Goal: Information Seeking & Learning: Learn about a topic

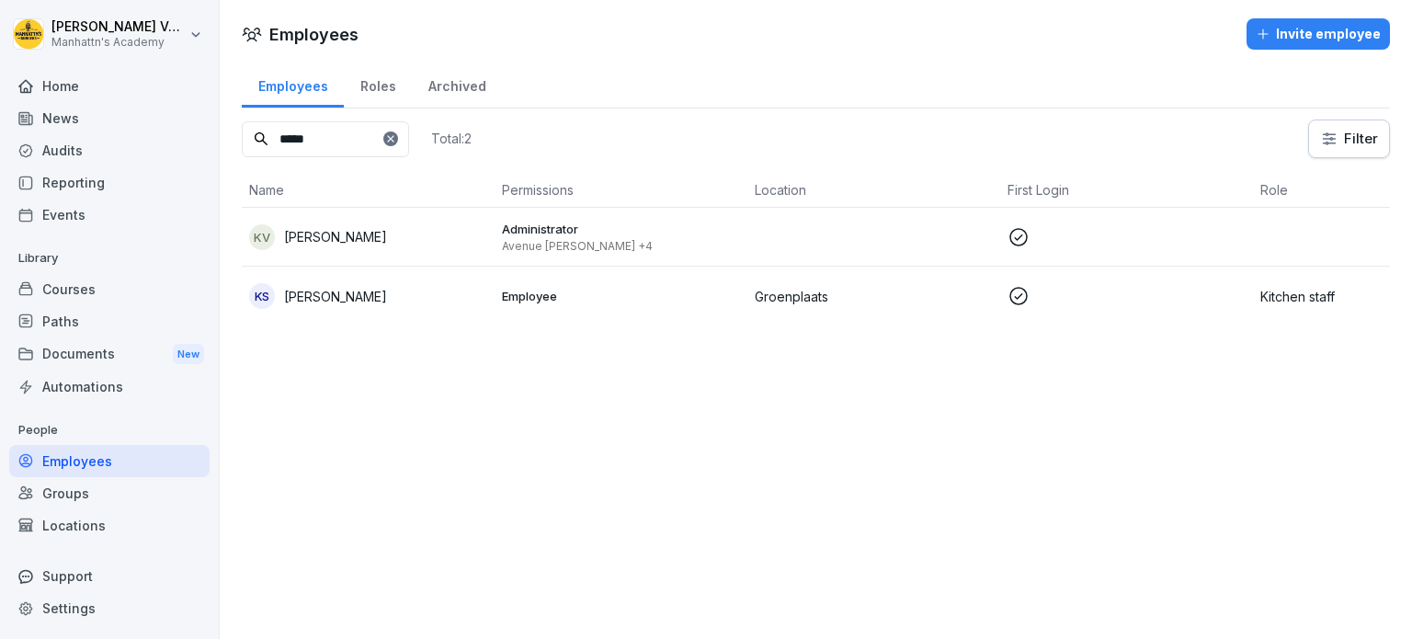
click at [119, 322] on div "Paths" at bounding box center [109, 321] width 200 height 32
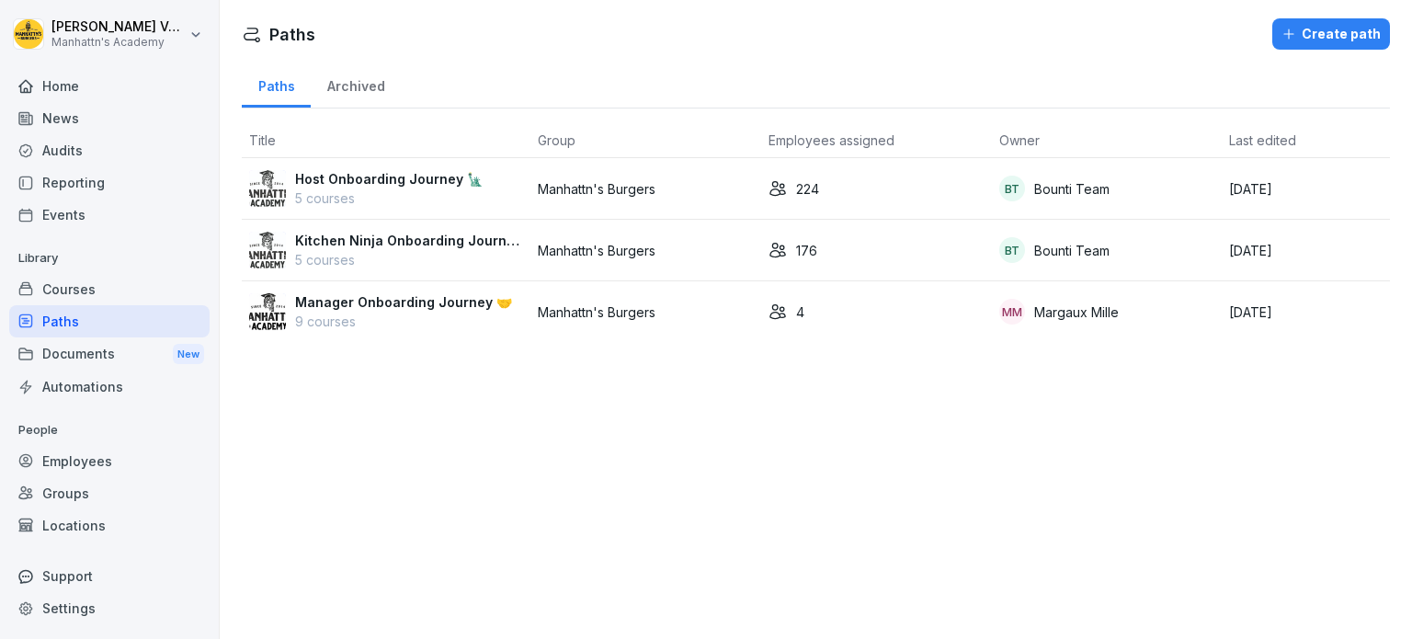
click at [107, 274] on div "Courses" at bounding box center [109, 289] width 200 height 32
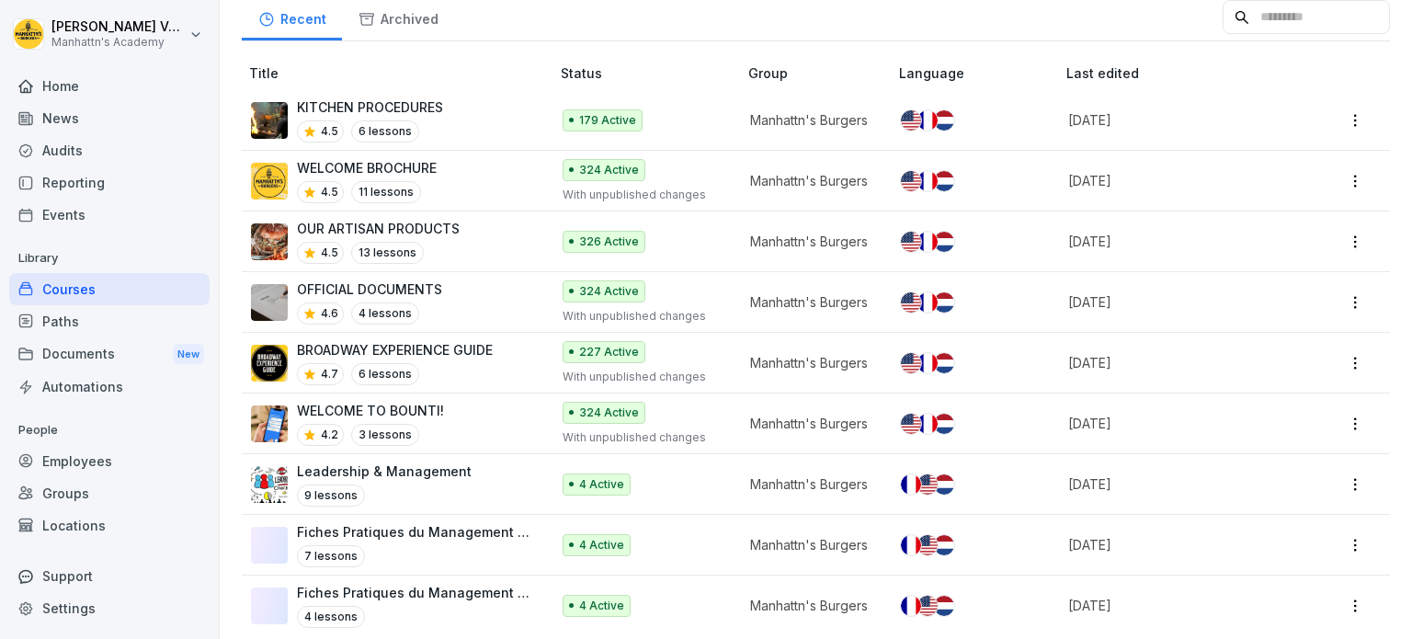
scroll to position [200, 0]
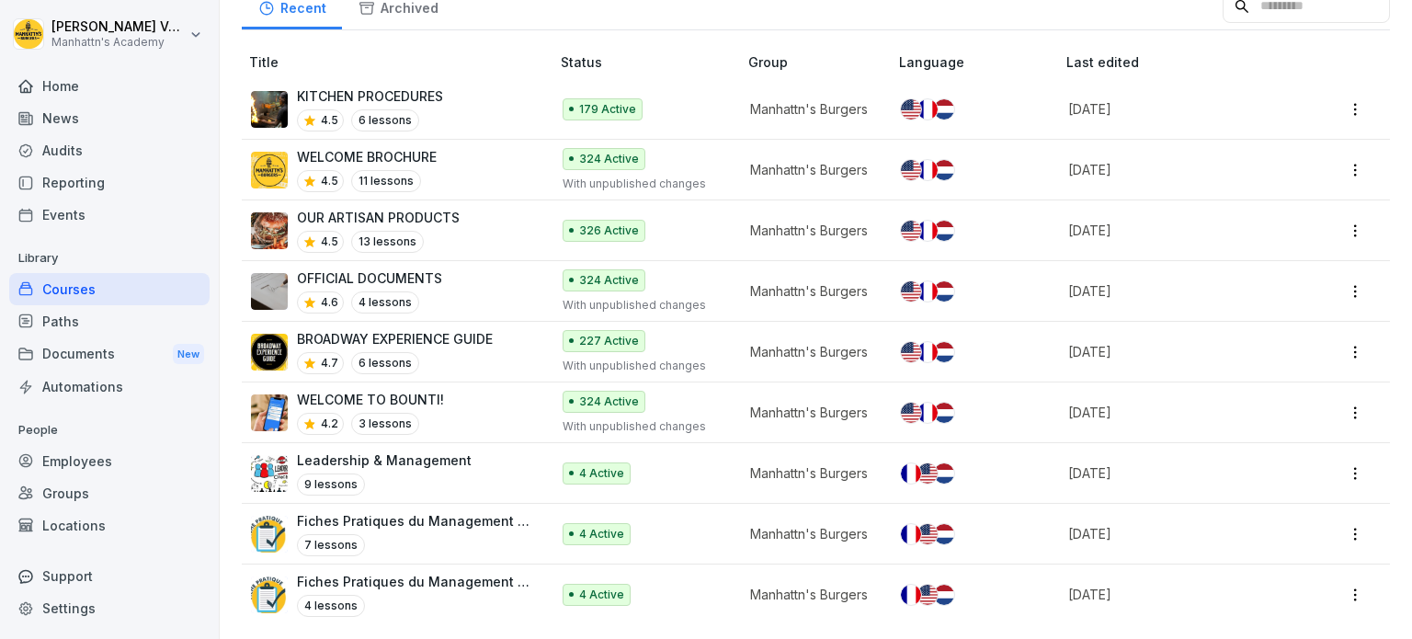
click at [76, 325] on div "Paths" at bounding box center [109, 321] width 200 height 32
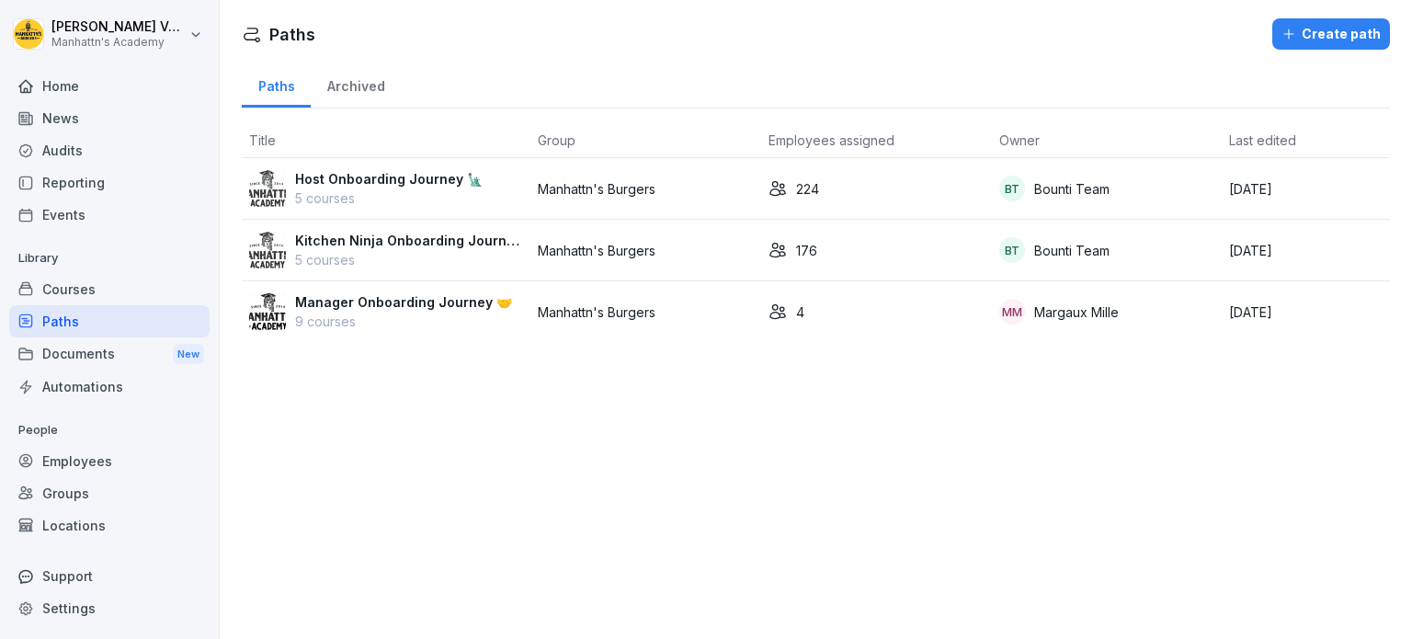
click at [396, 321] on p "9 courses" at bounding box center [403, 321] width 217 height 19
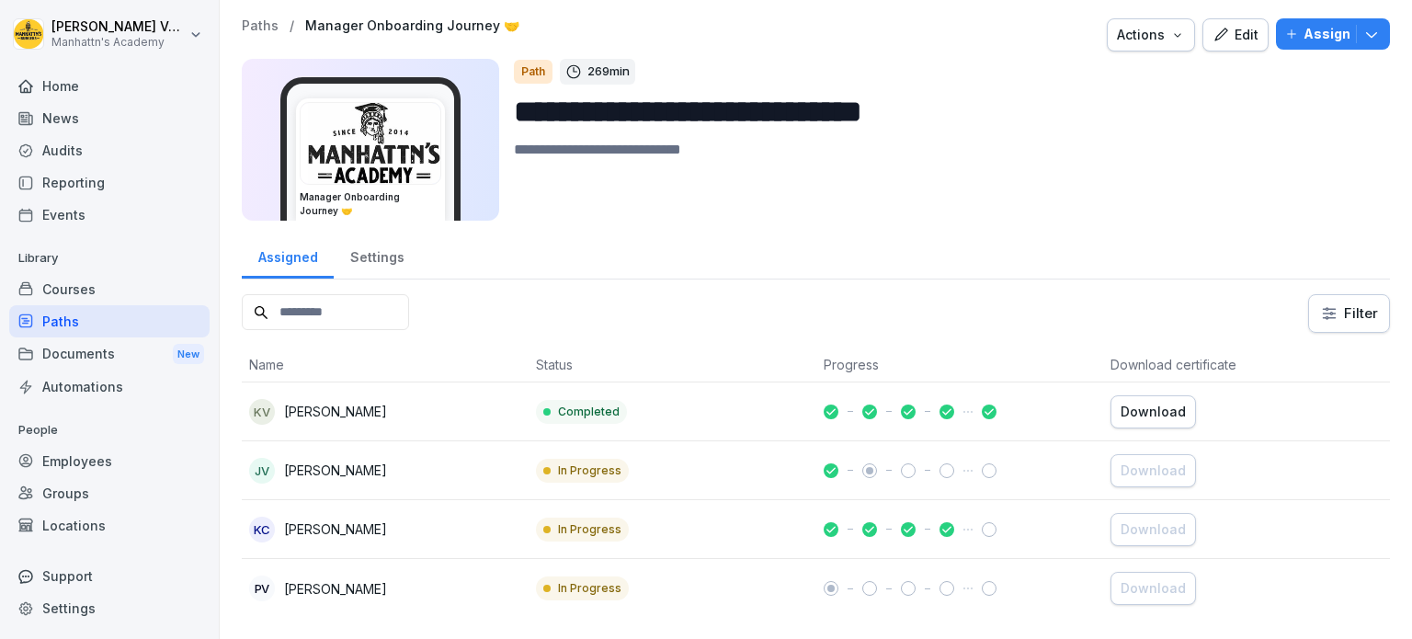
scroll to position [9, 0]
click at [85, 319] on div "Paths" at bounding box center [109, 321] width 200 height 32
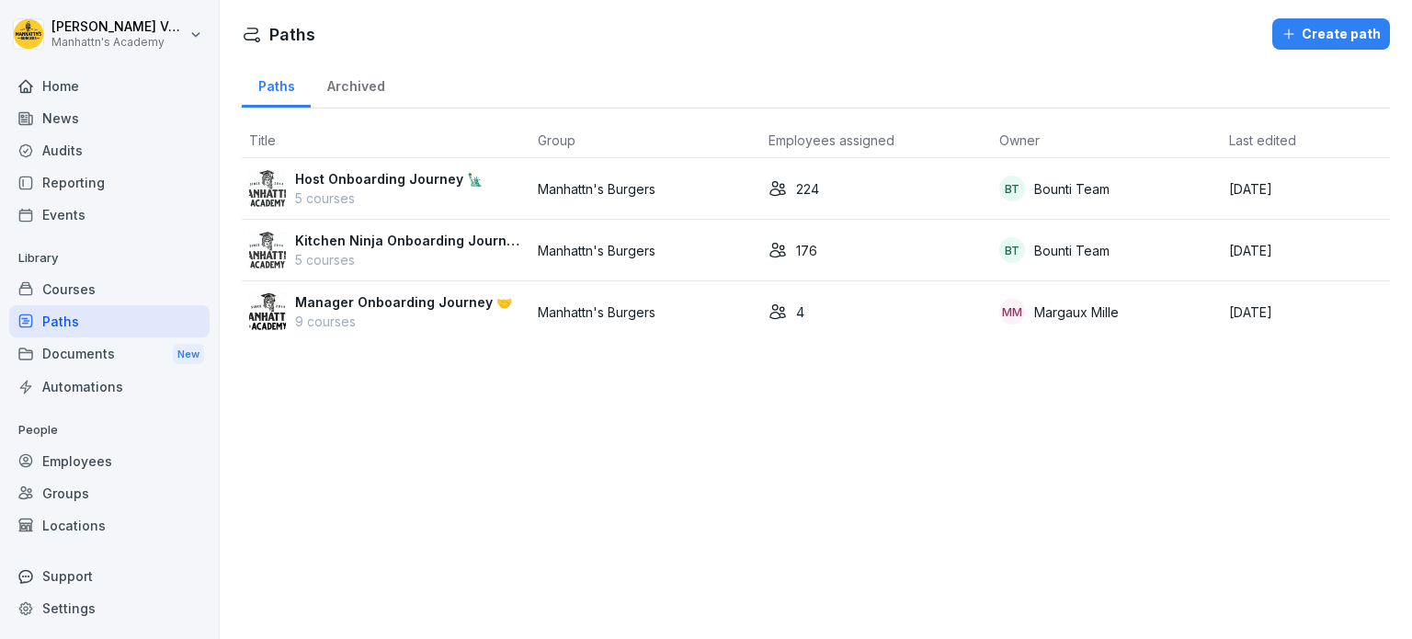
click at [347, 308] on p "Manager Onboarding Journey 🤝" at bounding box center [403, 301] width 217 height 19
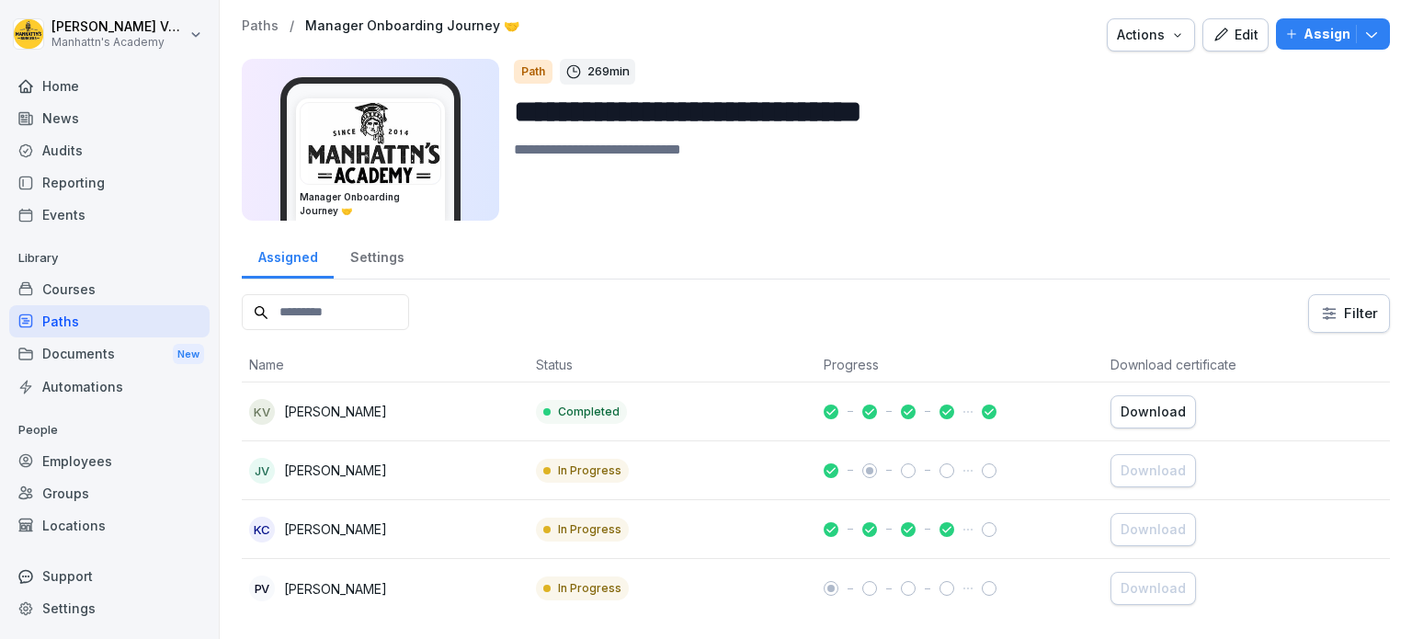
click at [1232, 30] on div "Edit" at bounding box center [1236, 35] width 46 height 20
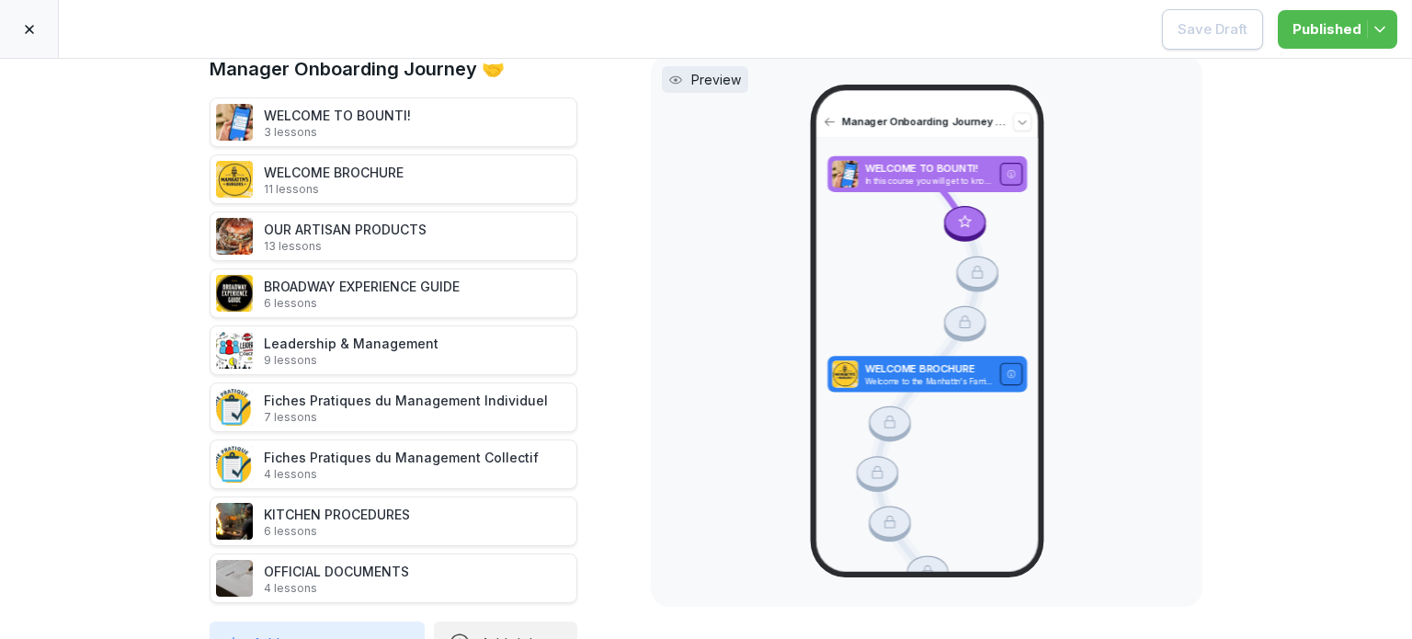
scroll to position [81, 0]
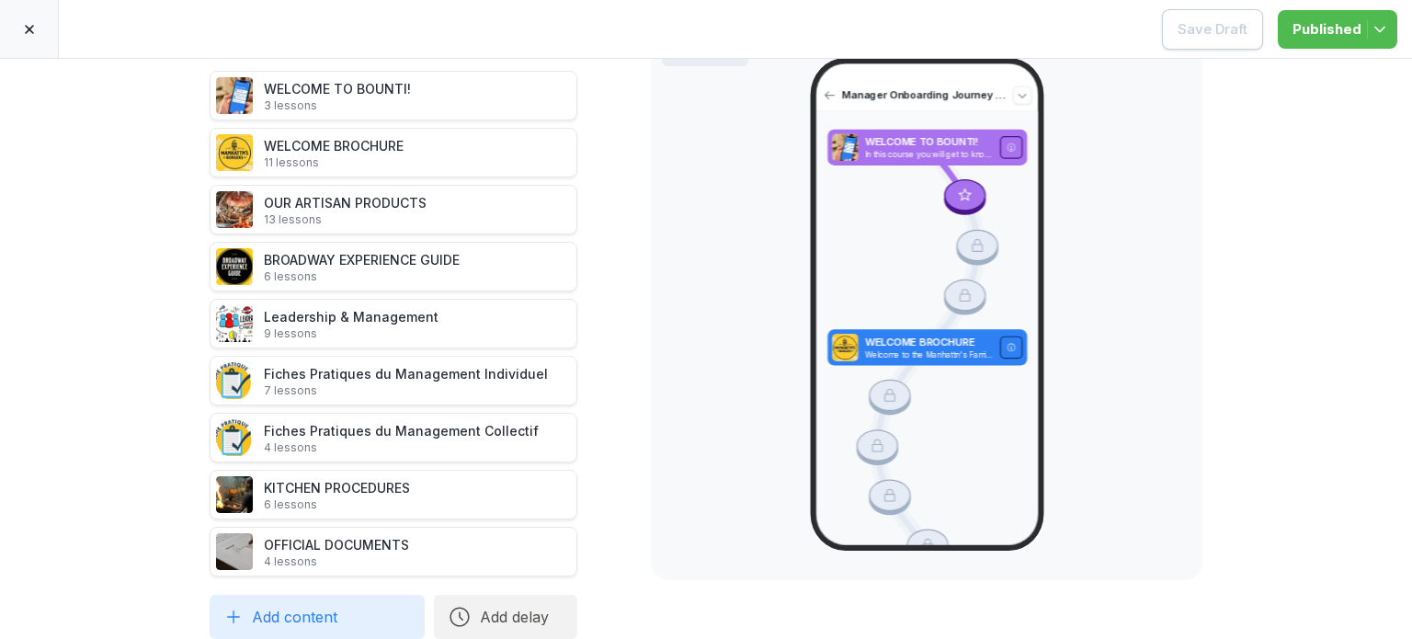
click at [348, 554] on p "4 lessons" at bounding box center [336, 561] width 145 height 15
click at [325, 537] on div "OFFICIAL DOCUMENTS 4 lessons" at bounding box center [336, 552] width 145 height 34
click at [223, 540] on img at bounding box center [234, 551] width 37 height 37
click at [360, 535] on div "OFFICIAL DOCUMENTS 4 lessons" at bounding box center [336, 552] width 145 height 34
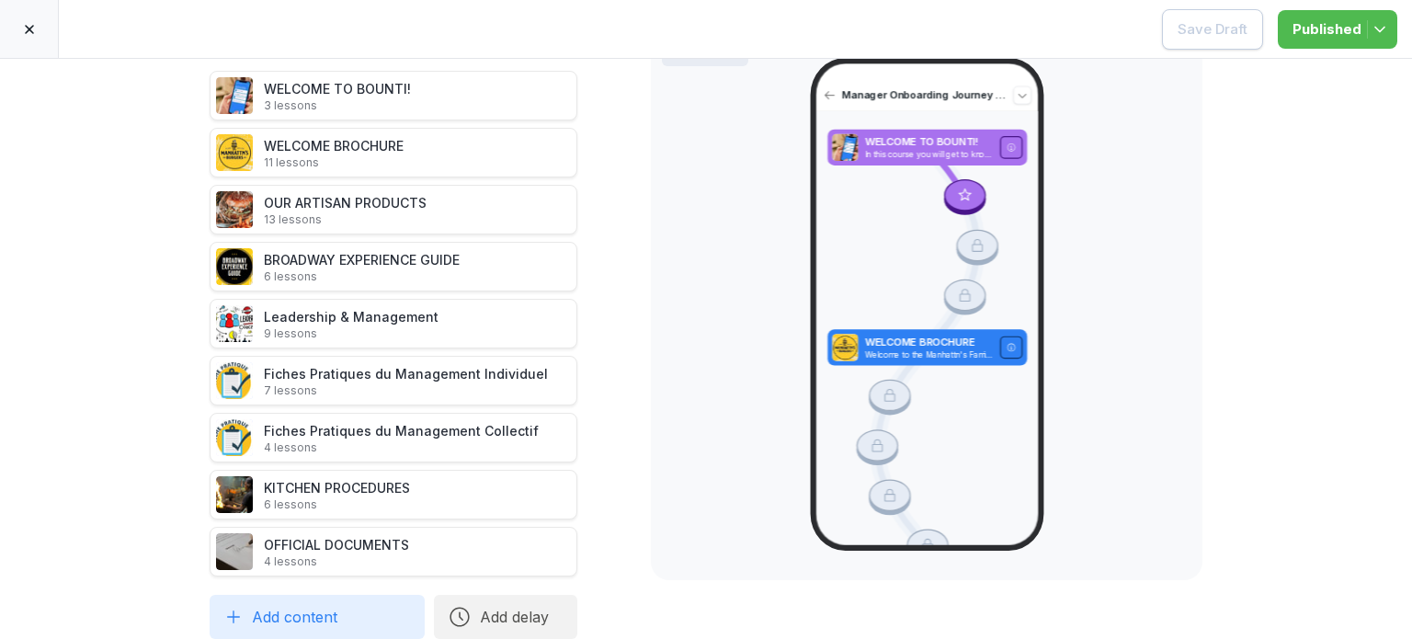
scroll to position [0, 0]
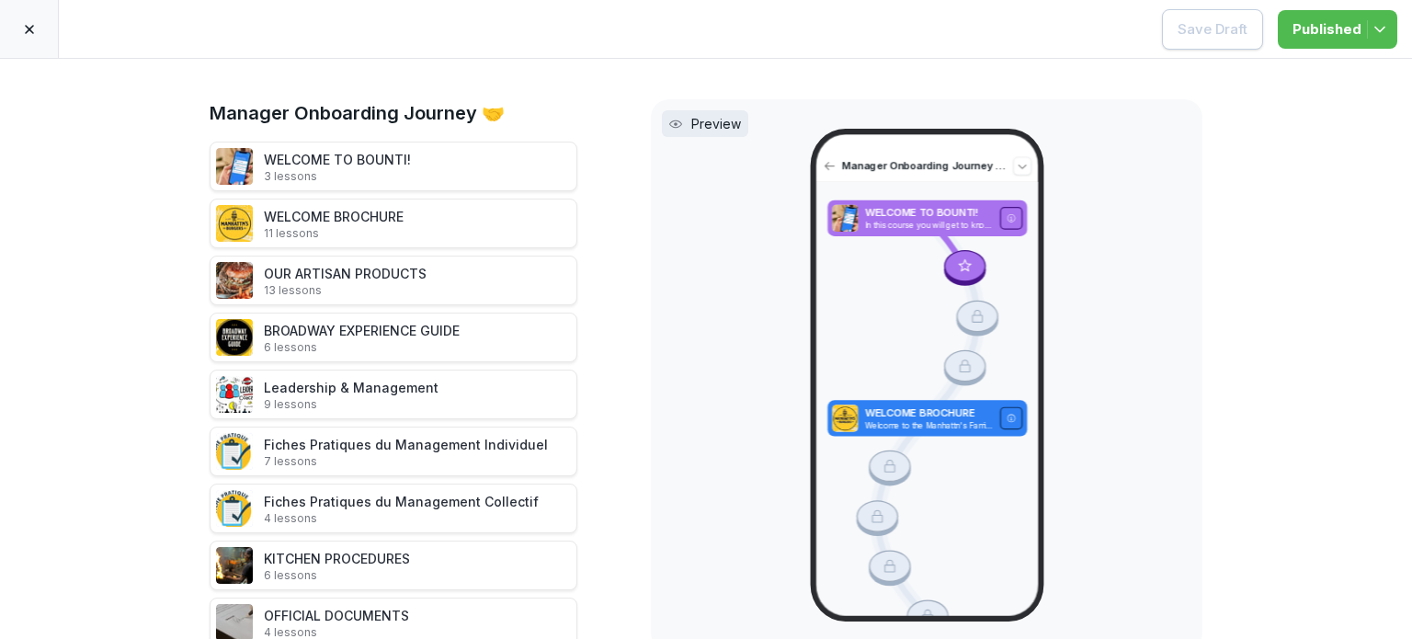
click at [17, 21] on div at bounding box center [29, 29] width 59 height 58
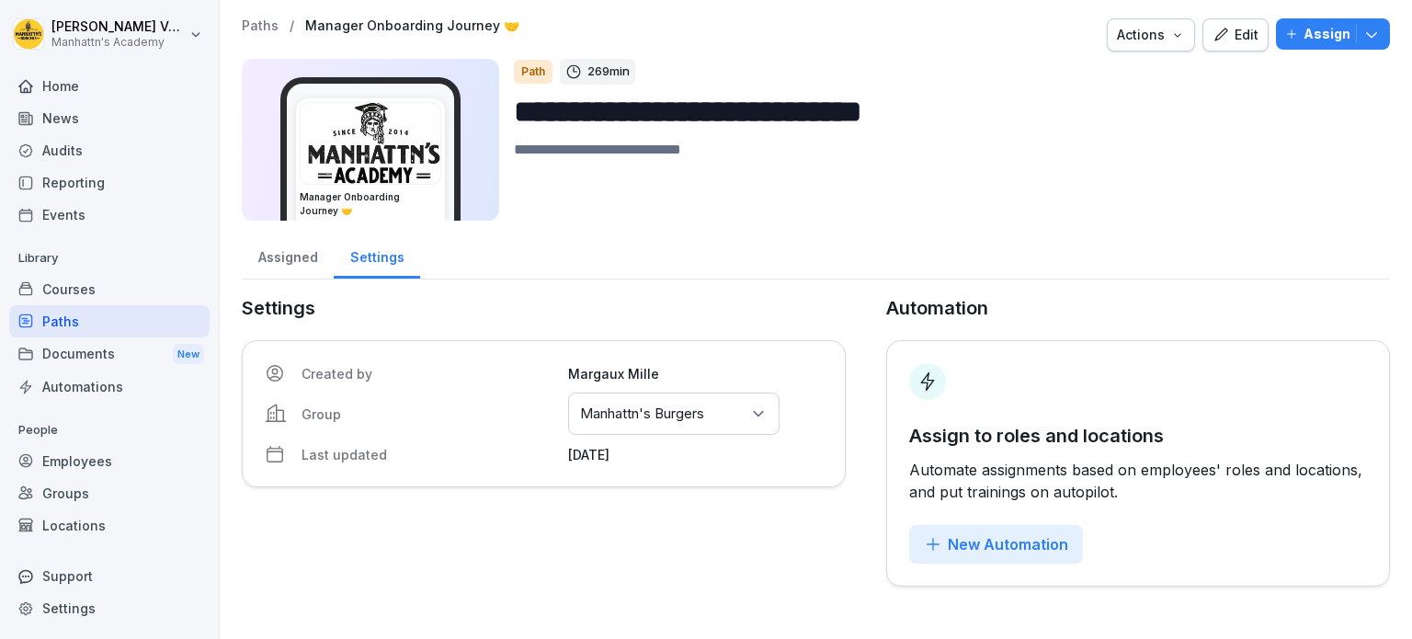
click at [1235, 34] on div "Edit" at bounding box center [1236, 35] width 46 height 20
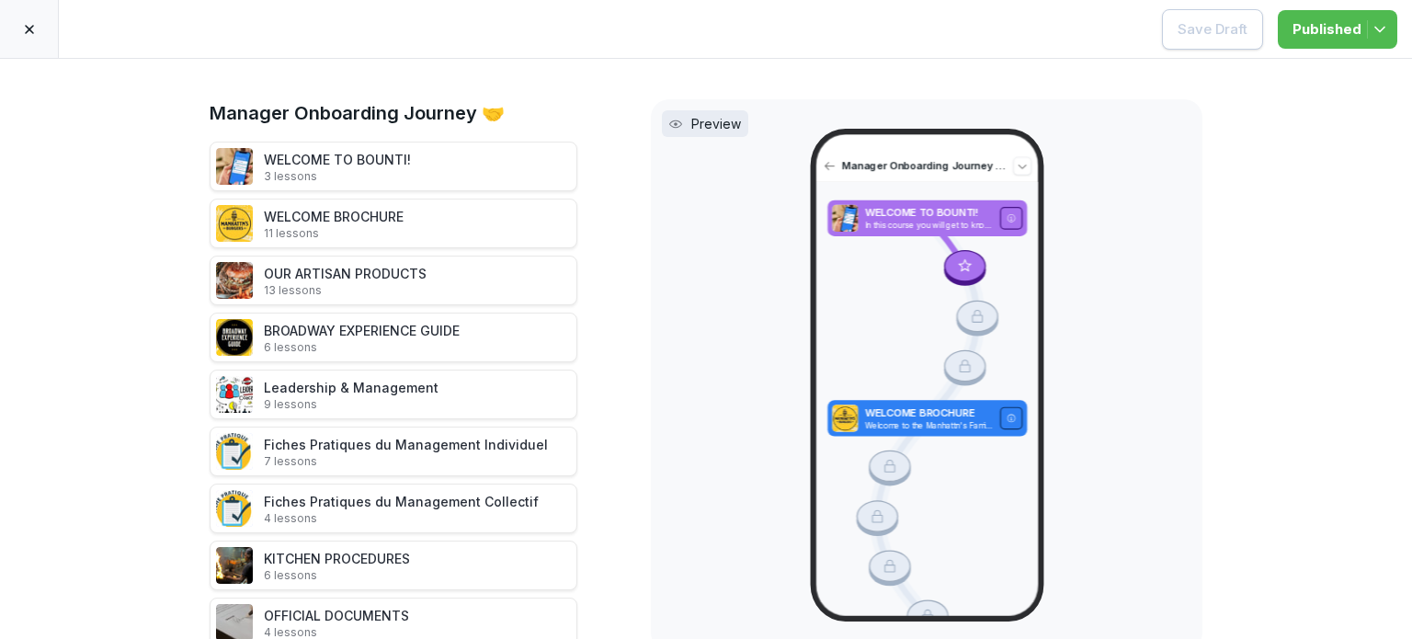
click at [22, 31] on icon at bounding box center [29, 29] width 15 height 15
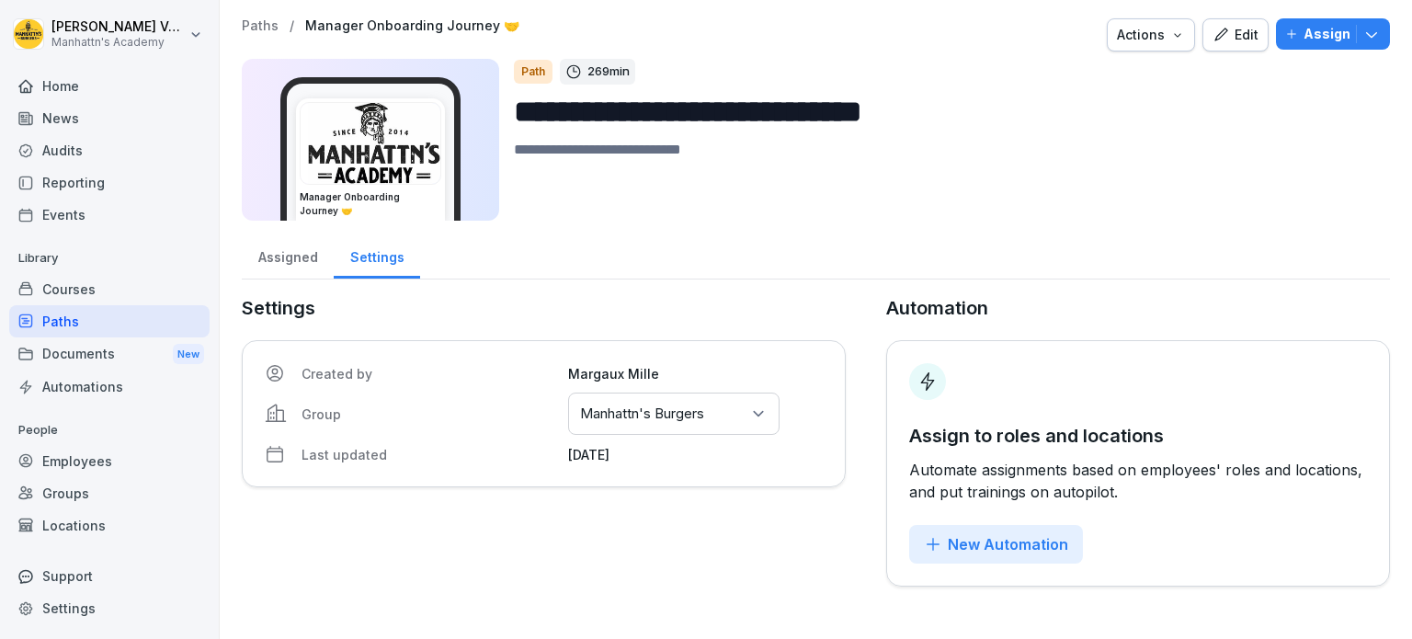
click at [104, 290] on div "Courses" at bounding box center [109, 289] width 200 height 32
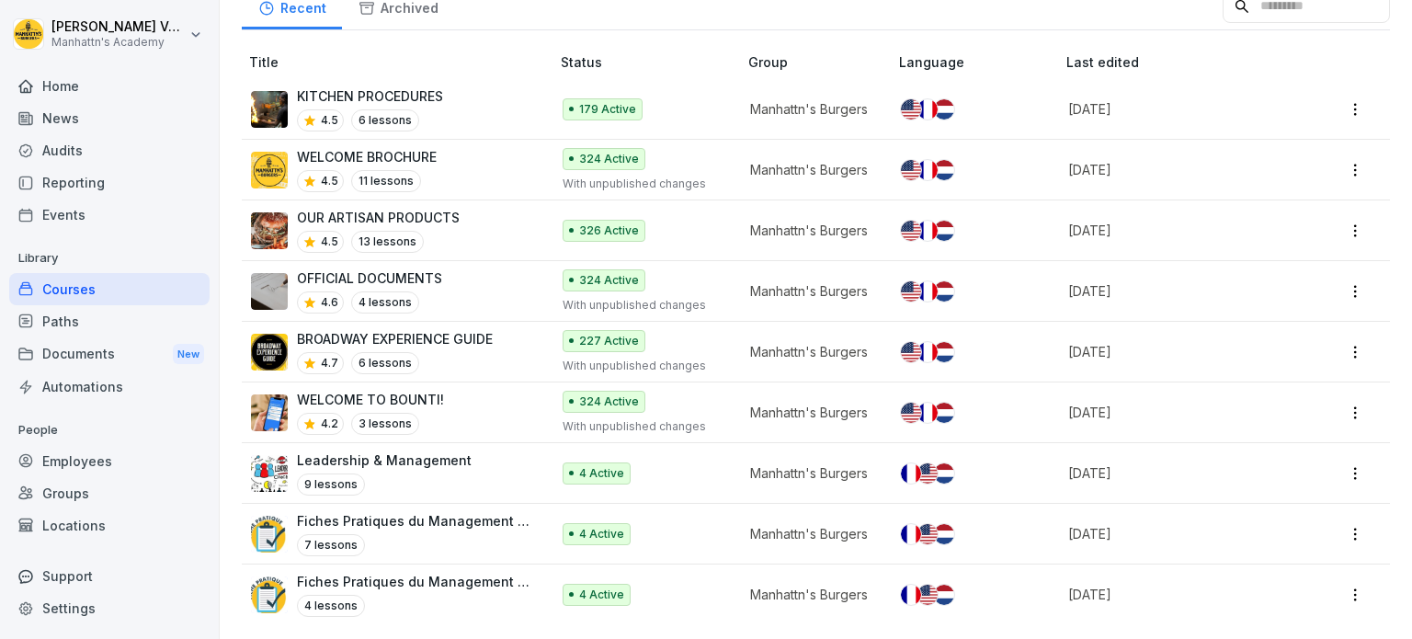
scroll to position [200, 0]
click at [438, 473] on div "9 lessons" at bounding box center [384, 484] width 175 height 22
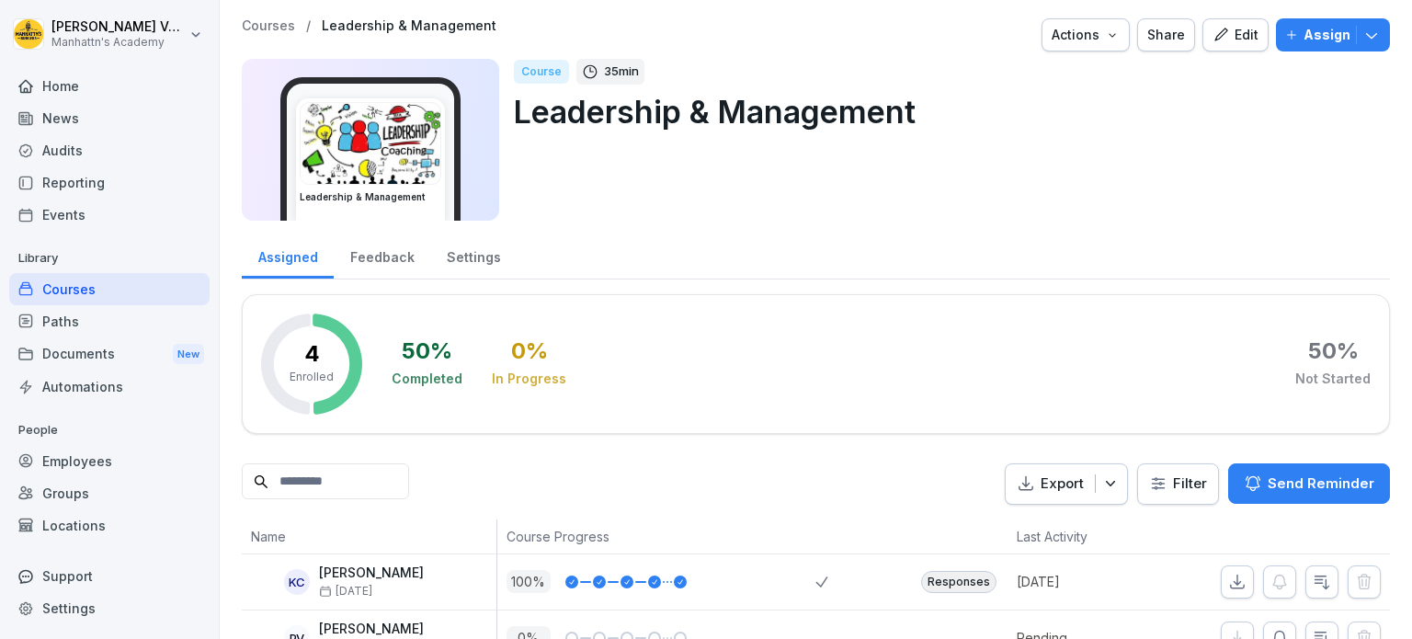
click at [1237, 36] on div "Edit" at bounding box center [1236, 35] width 46 height 20
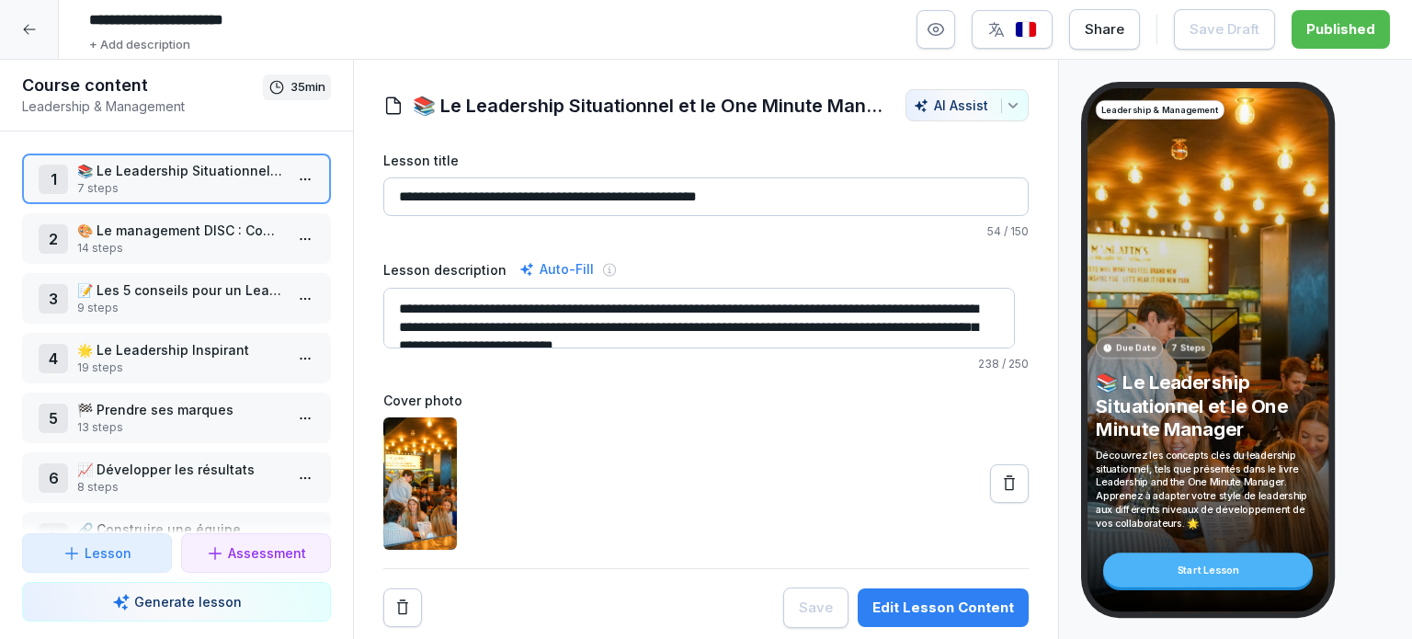
click at [248, 287] on p "📝 Les 5 conseils pour un Leadership Fort chez Manhattn's Burgers" at bounding box center [180, 289] width 206 height 19
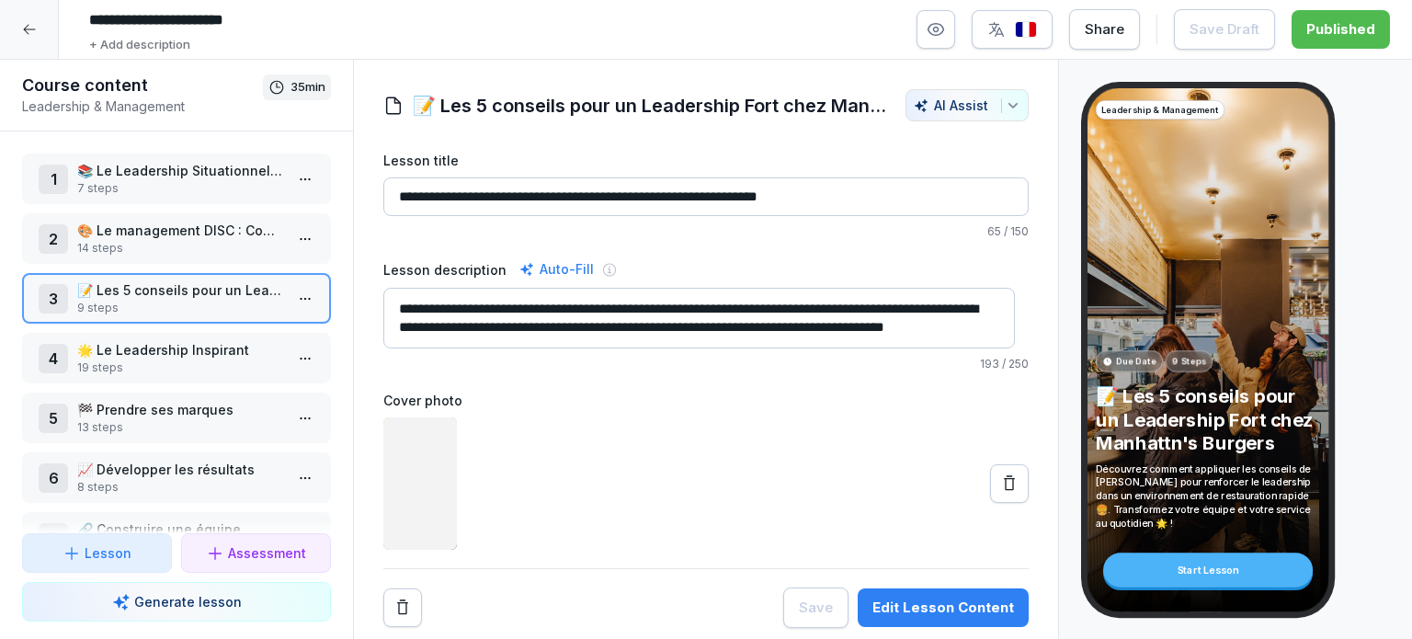
click at [207, 350] on p "🌟 Le Leadership Inspirant" at bounding box center [180, 349] width 206 height 19
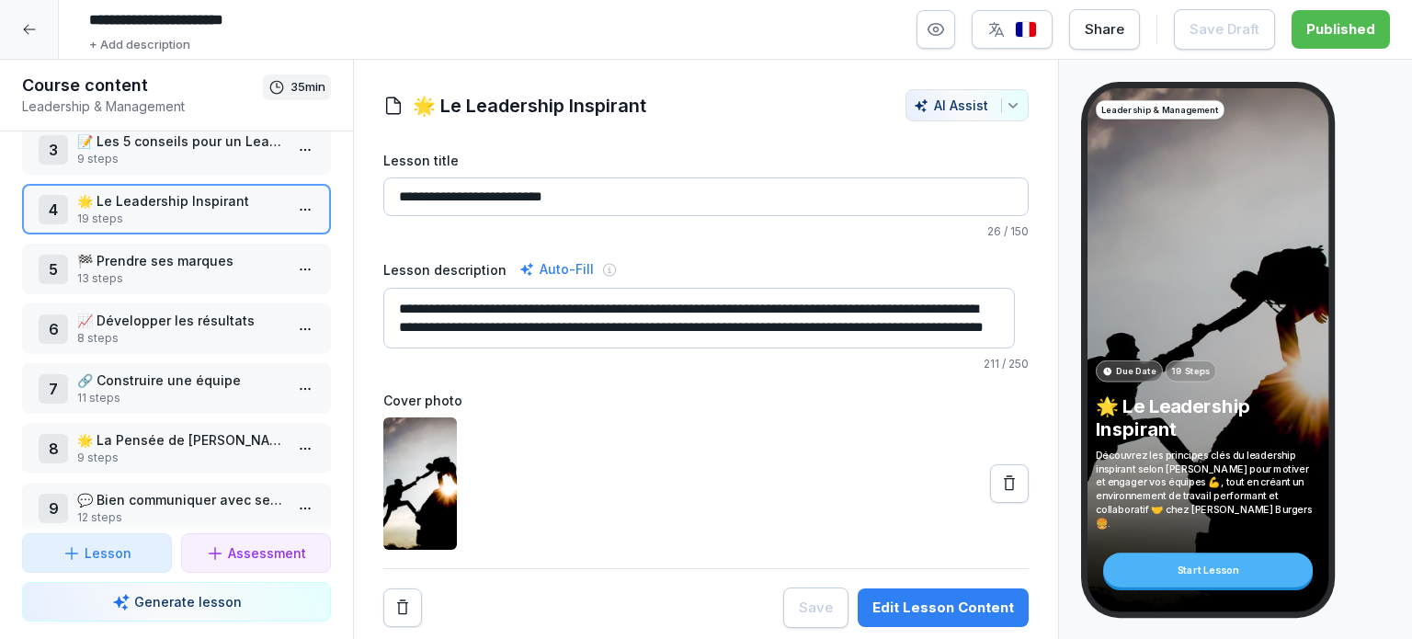
scroll to position [177, 0]
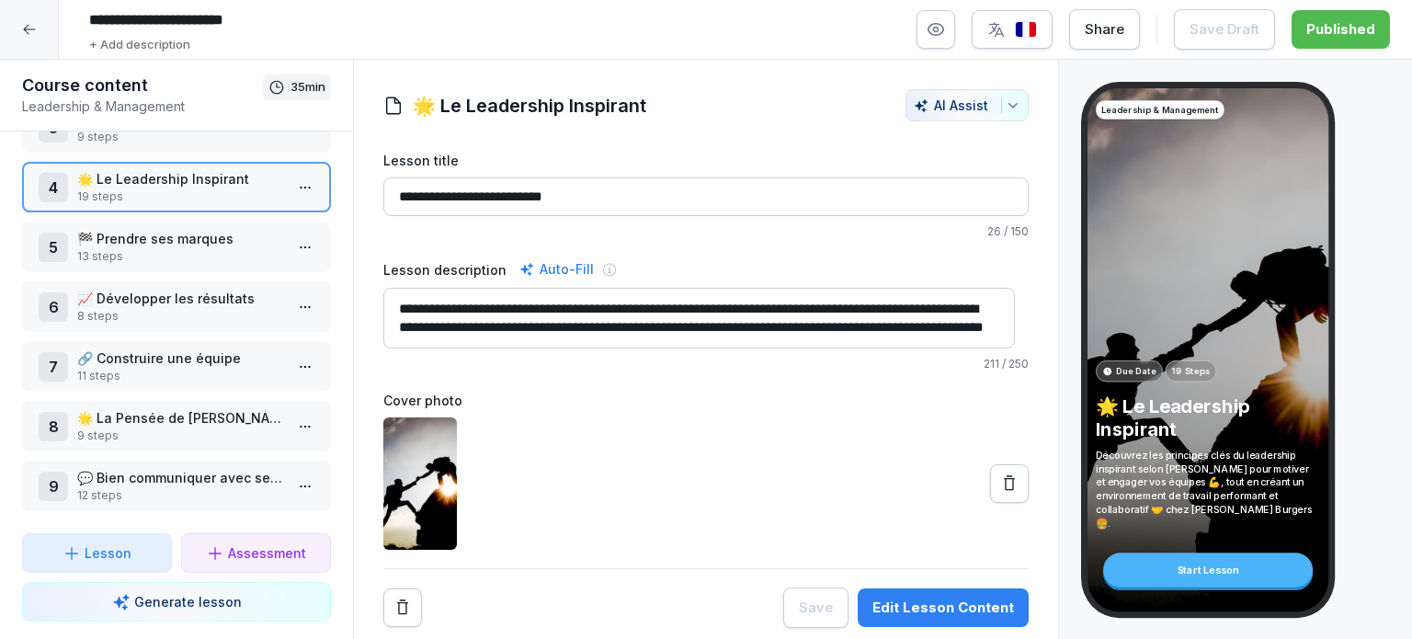
click at [150, 427] on p "9 steps" at bounding box center [180, 435] width 206 height 17
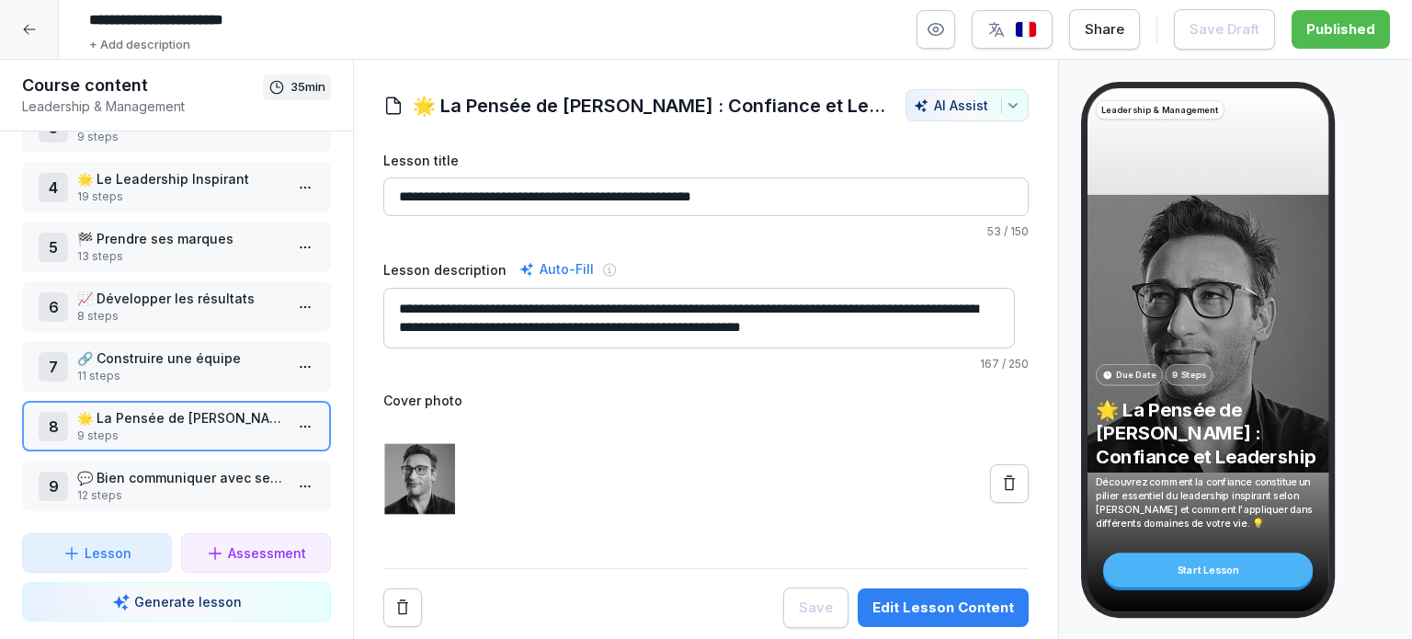
click at [188, 348] on p "🔗 Construire une équipe" at bounding box center [180, 357] width 206 height 19
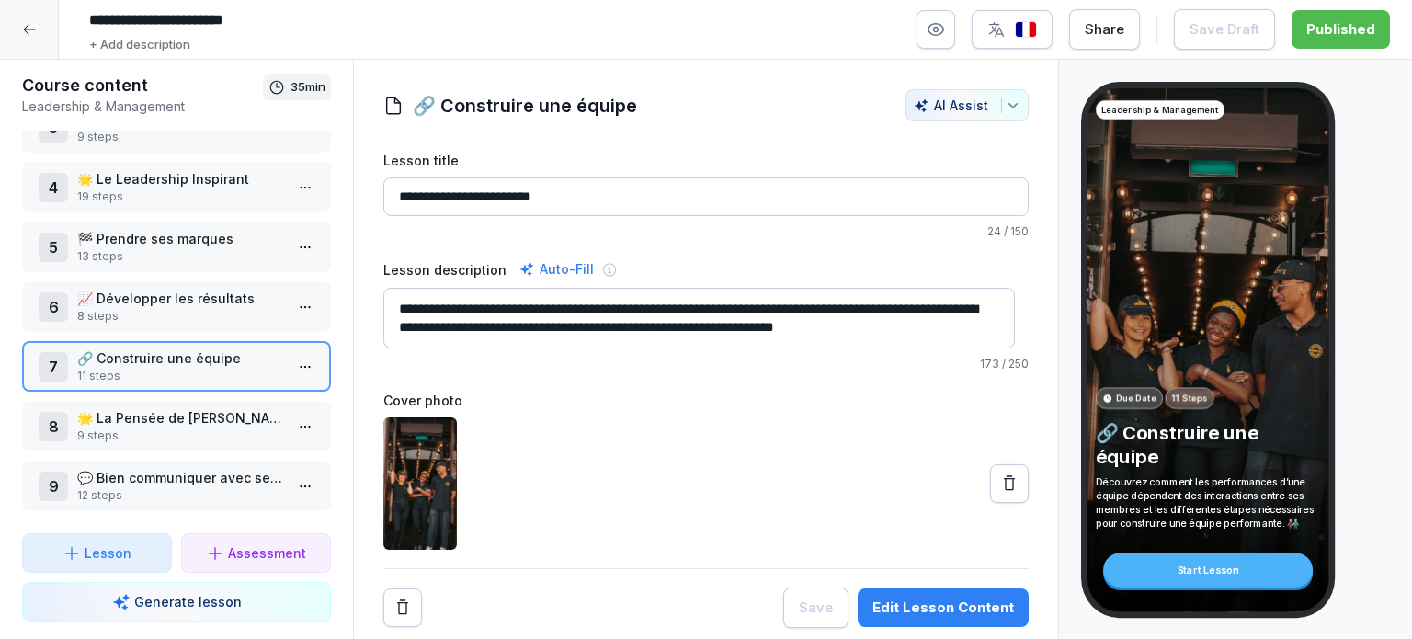
click at [216, 308] on p "8 steps" at bounding box center [180, 316] width 206 height 17
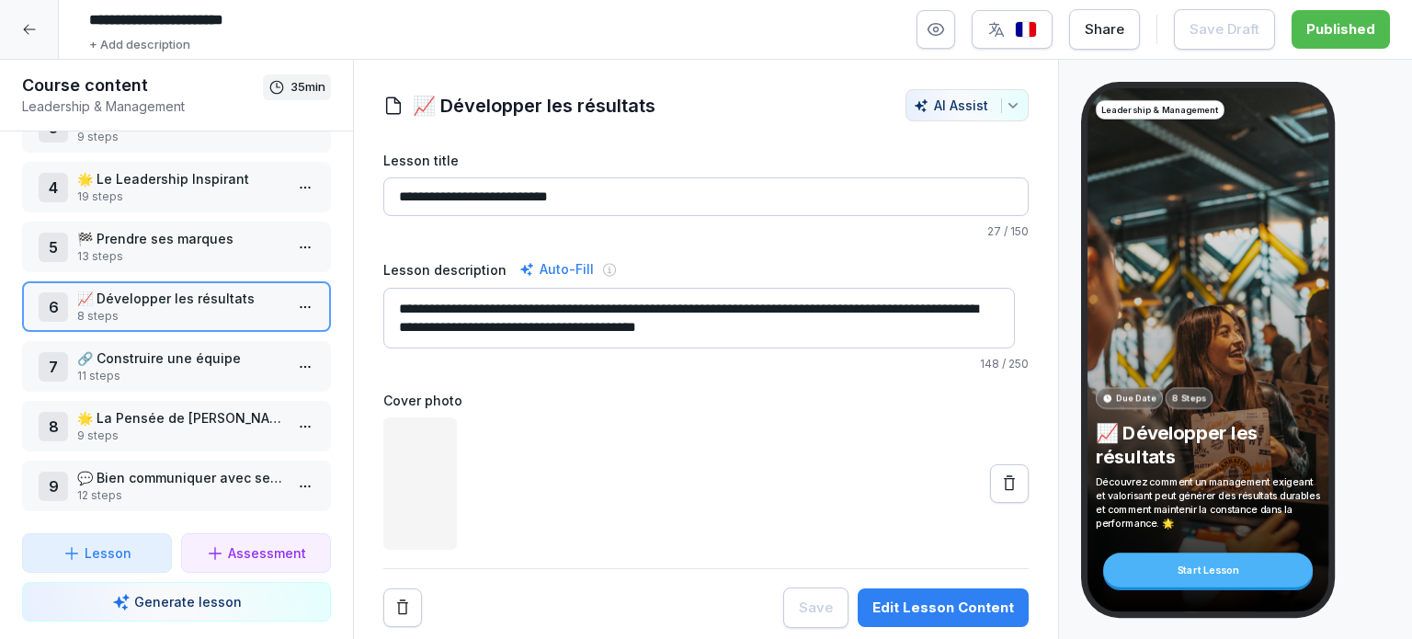
click at [192, 473] on p "💬 Bien communiquer avec ses collaborateurs" at bounding box center [180, 477] width 206 height 19
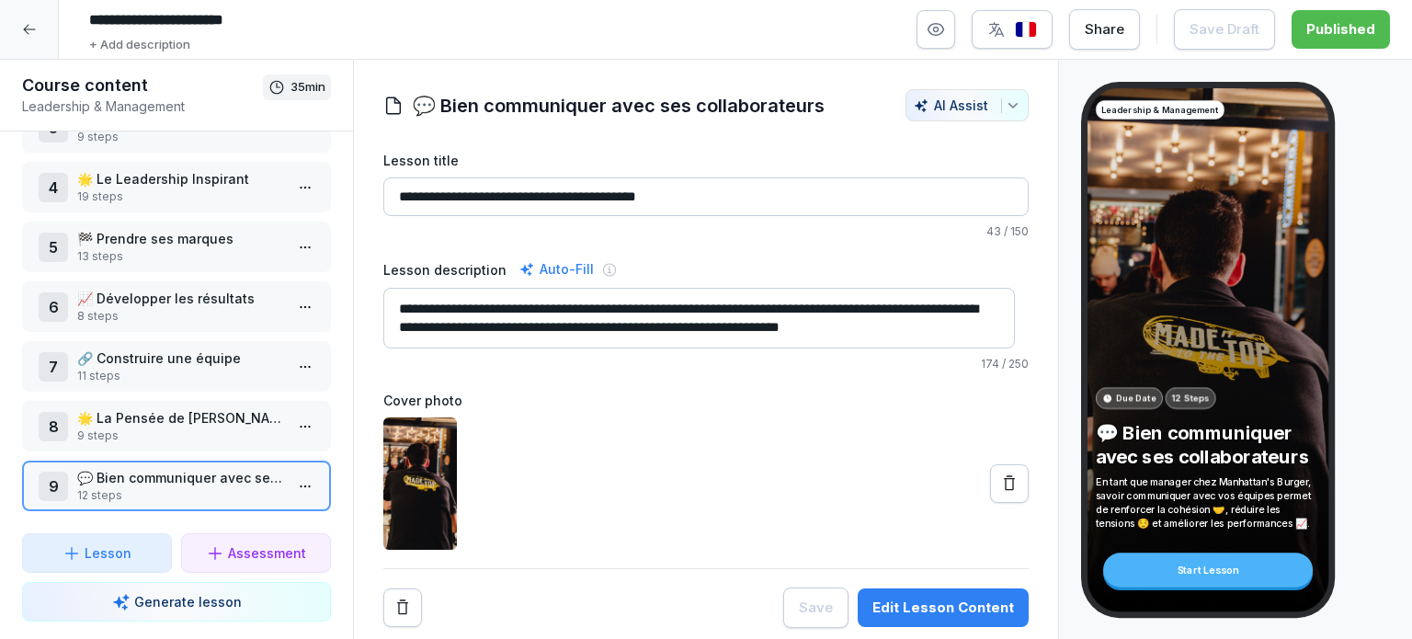
click at [47, 33] on div at bounding box center [29, 29] width 59 height 59
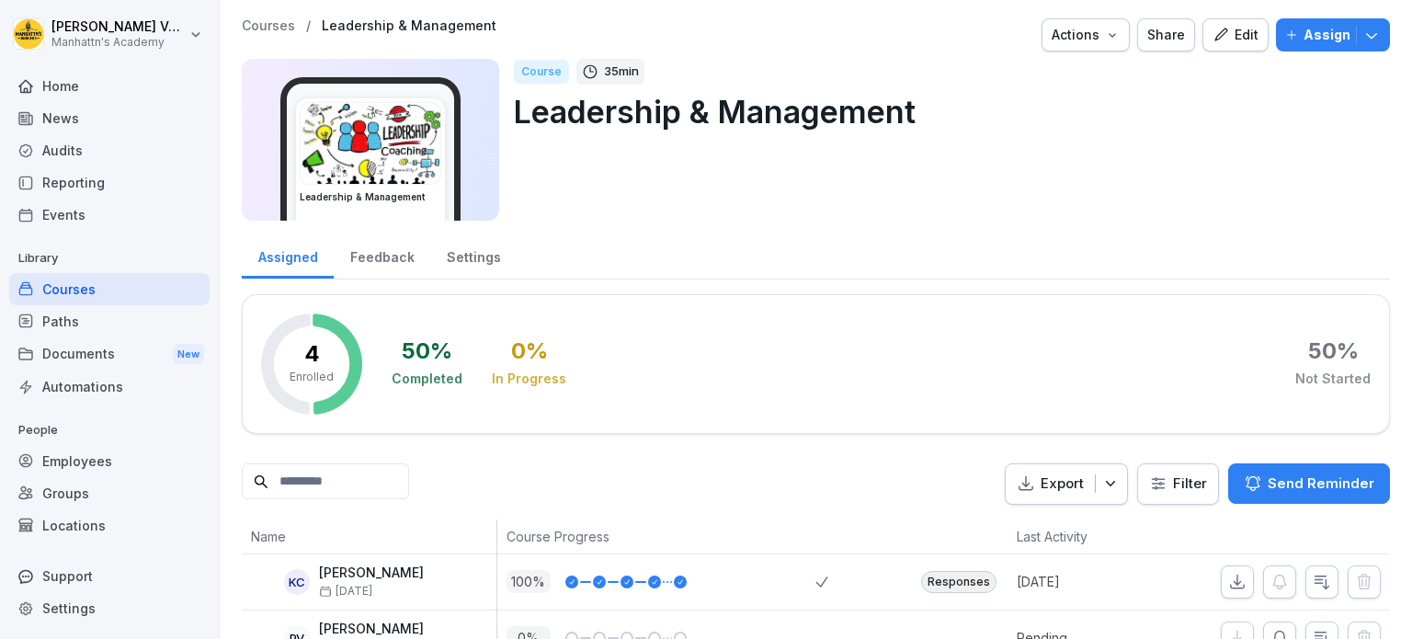
click at [105, 150] on div "Audits" at bounding box center [109, 150] width 200 height 32
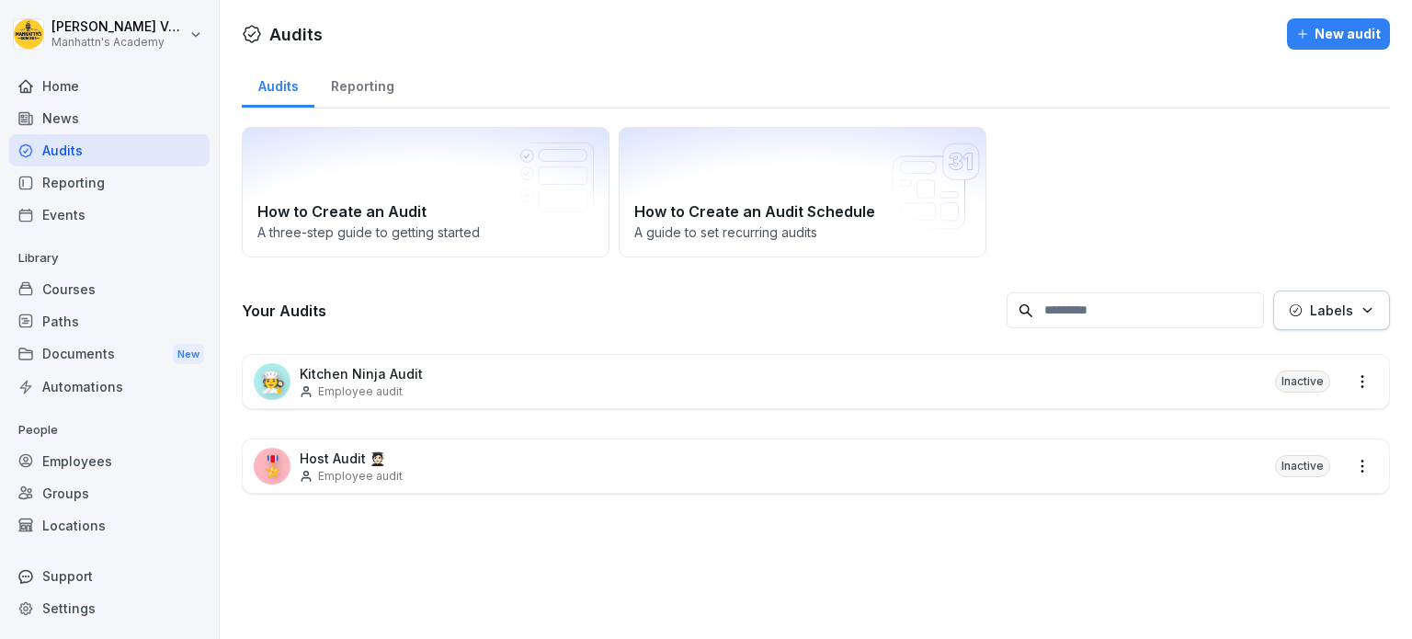
click at [337, 383] on p "Employee audit" at bounding box center [360, 391] width 85 height 17
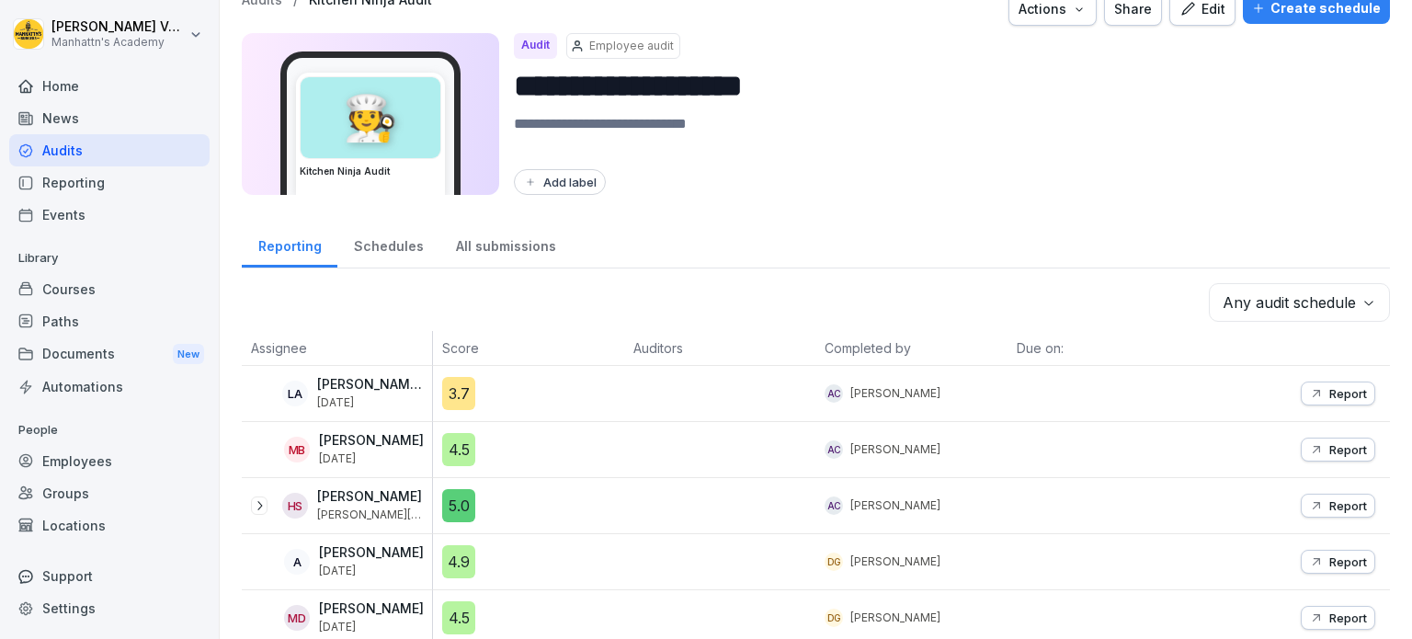
scroll to position [20, 0]
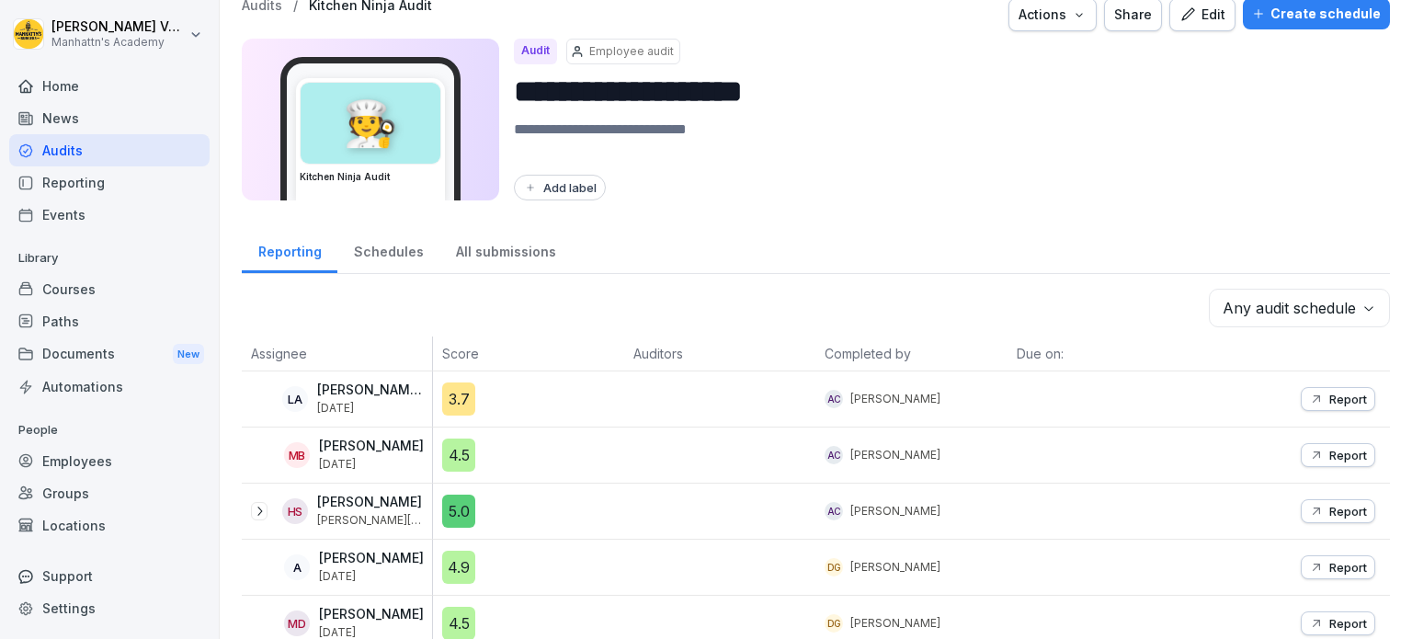
click at [63, 150] on div "Audits" at bounding box center [109, 150] width 200 height 32
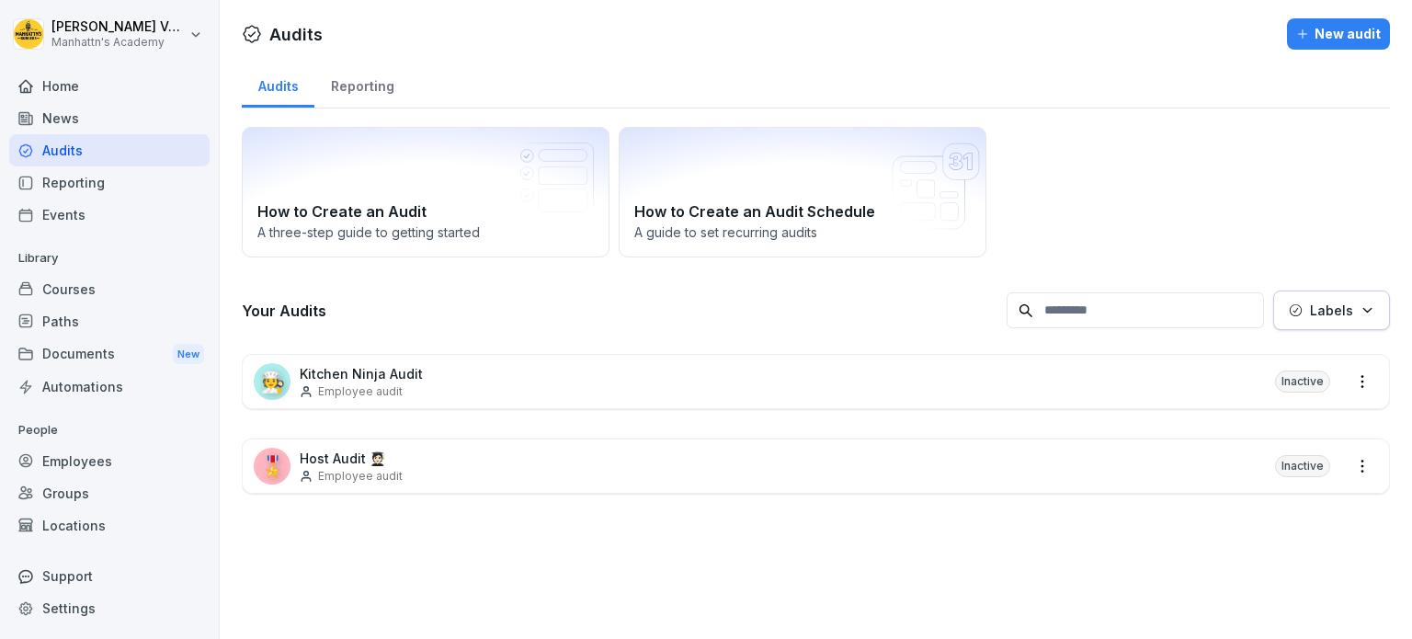
click at [321, 463] on p "Host Audit 🧑🏻‍🎓" at bounding box center [351, 458] width 103 height 19
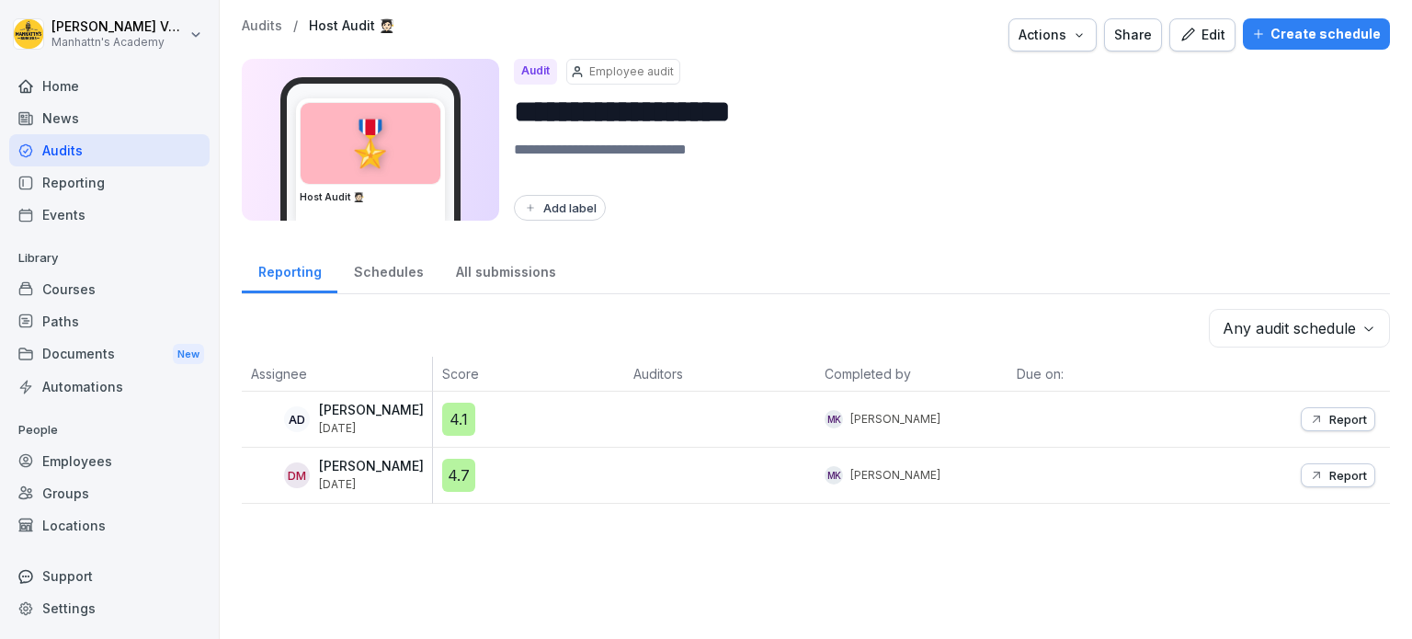
click at [66, 141] on div "Audits" at bounding box center [109, 150] width 200 height 32
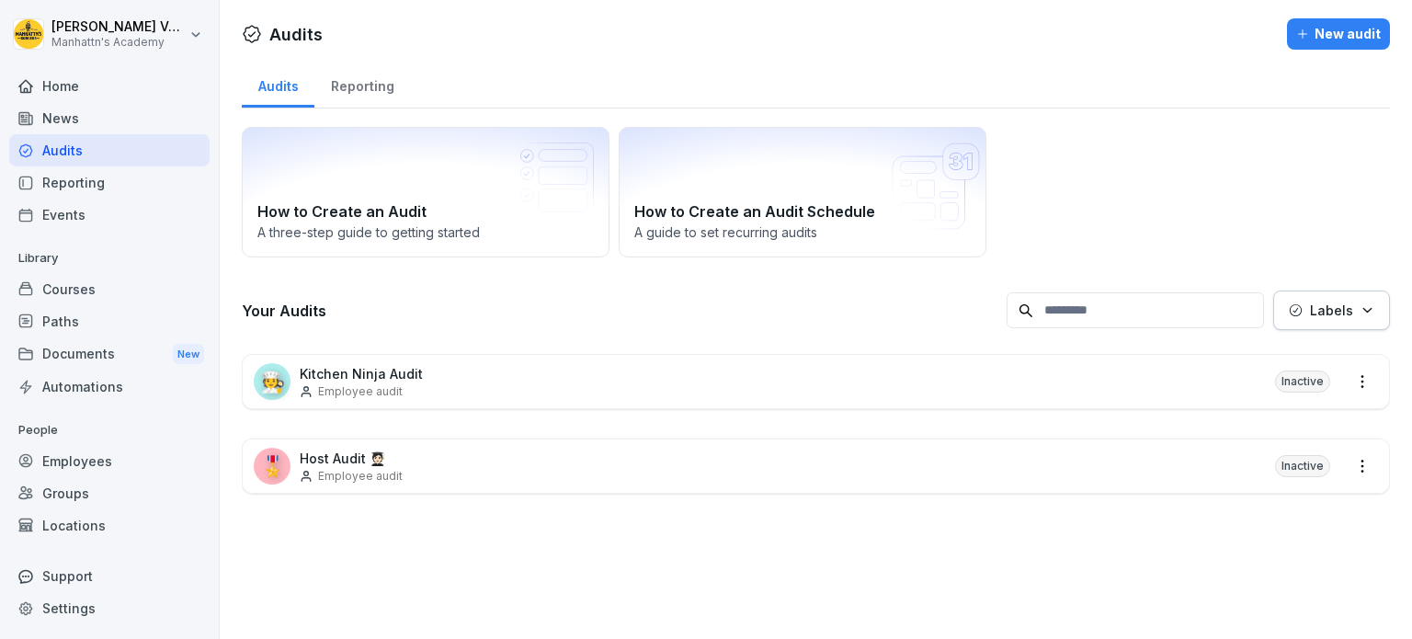
click at [57, 326] on div "Paths" at bounding box center [109, 321] width 200 height 32
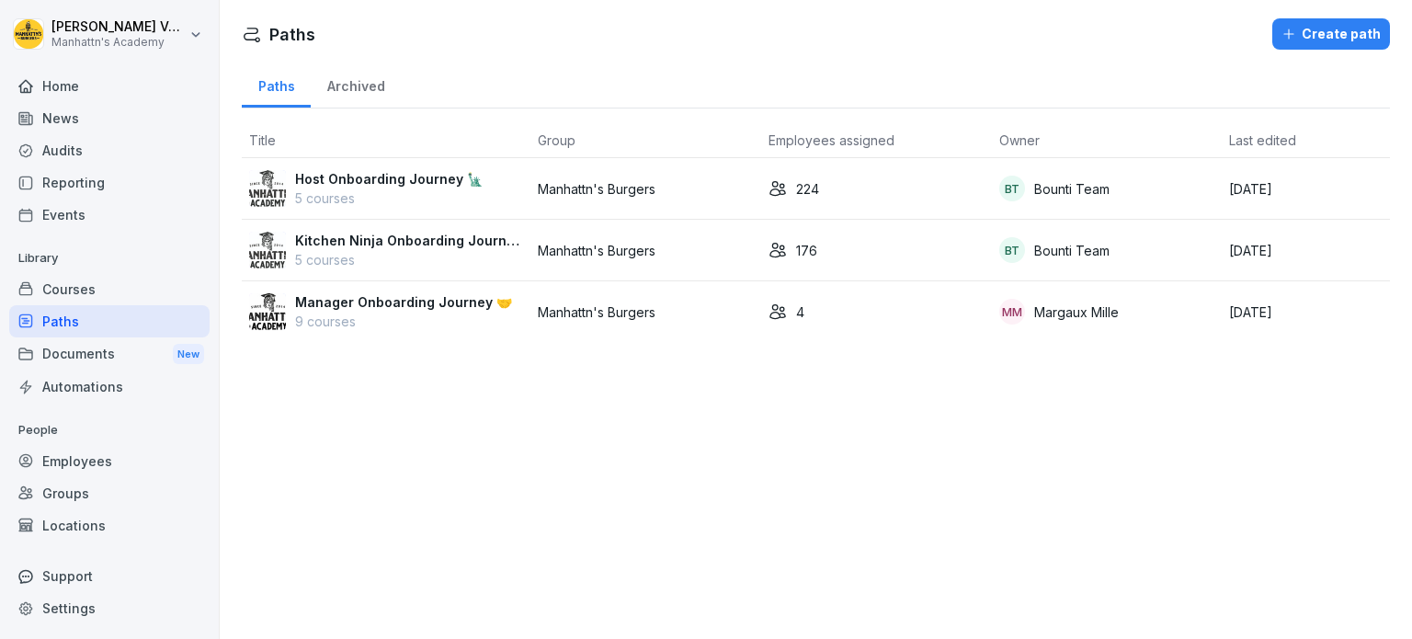
click at [326, 299] on p "Manager Onboarding Journey 🤝" at bounding box center [403, 301] width 217 height 19
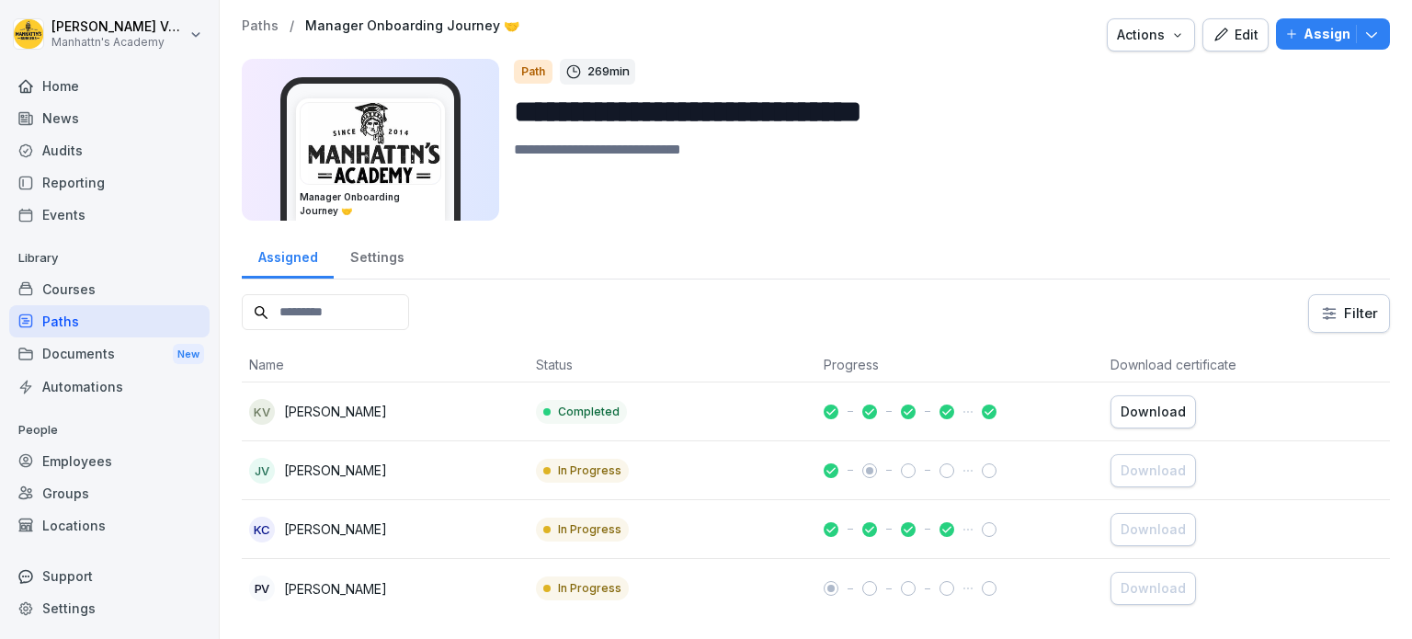
click at [97, 295] on div "Courses" at bounding box center [109, 289] width 200 height 32
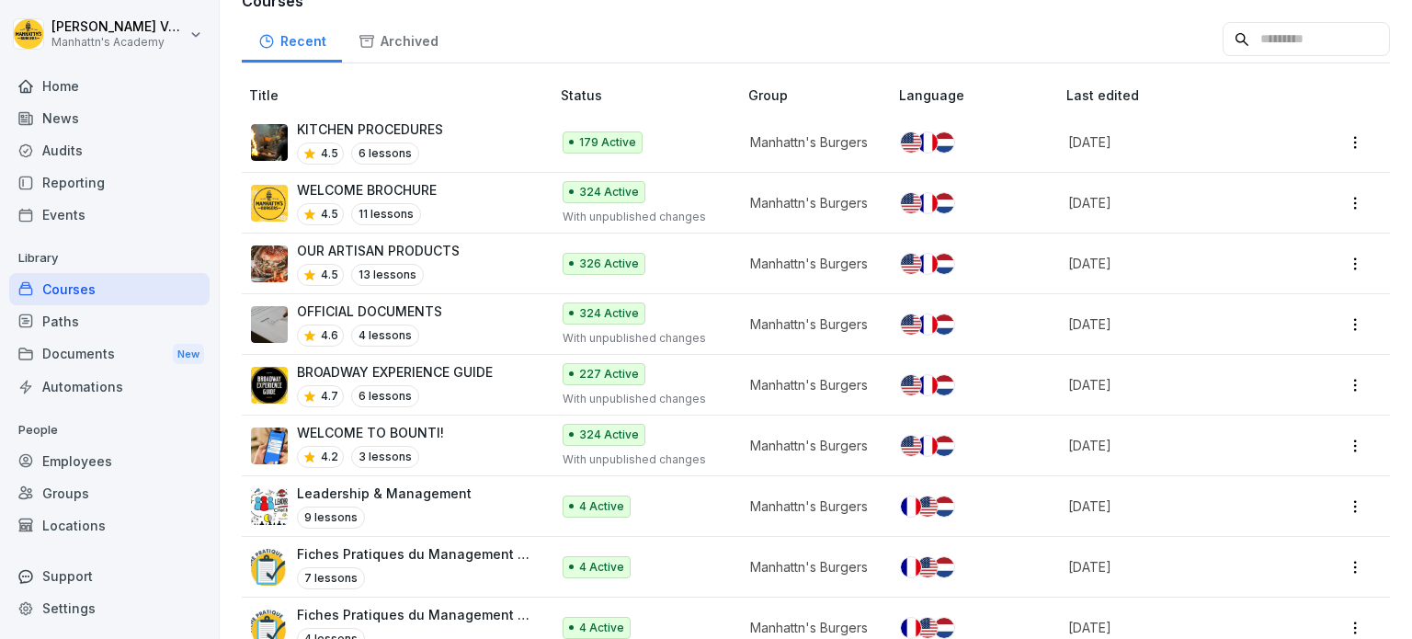
scroll to position [200, 0]
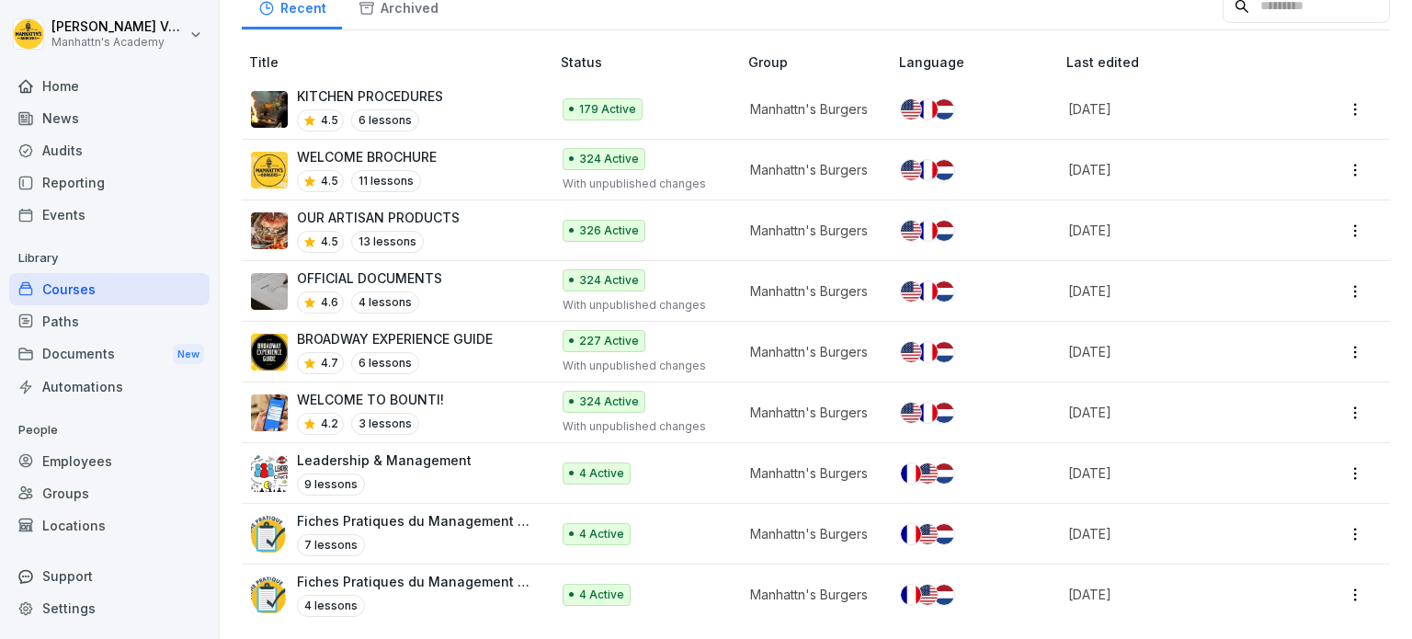
click at [427, 572] on p "Fiches Pratiques du Management Collectif" at bounding box center [414, 581] width 234 height 19
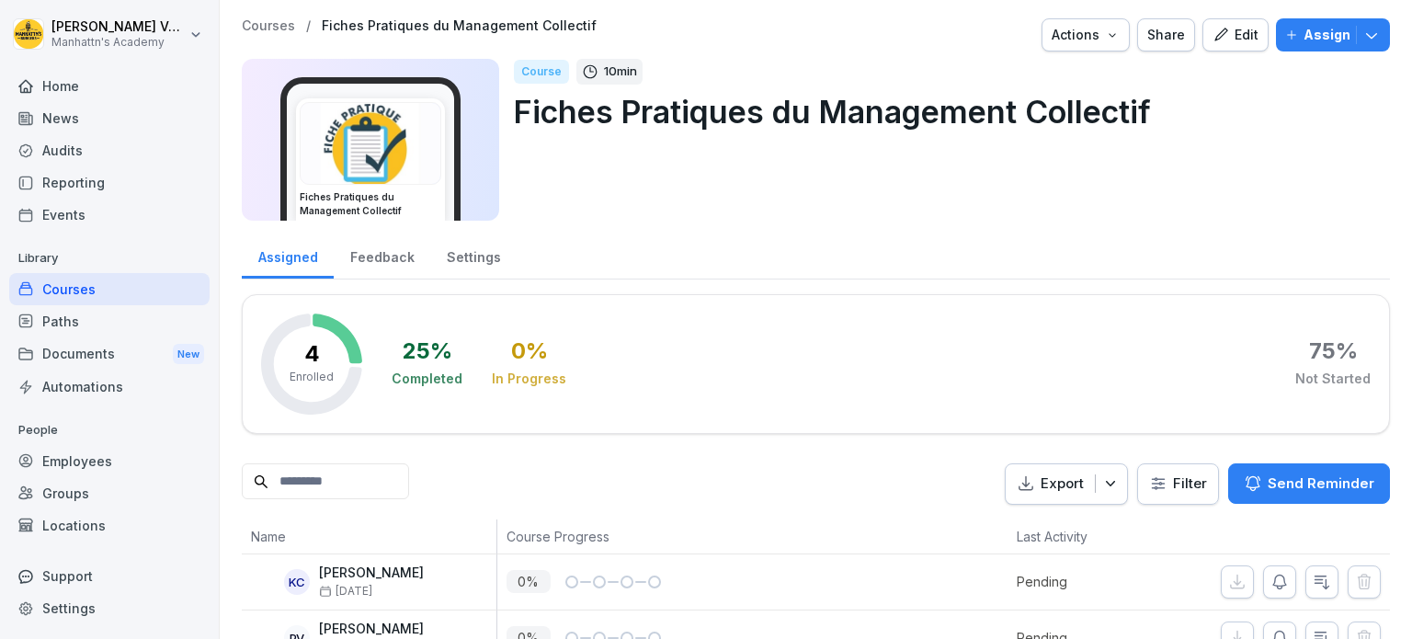
click at [1237, 36] on div "Edit" at bounding box center [1236, 35] width 46 height 20
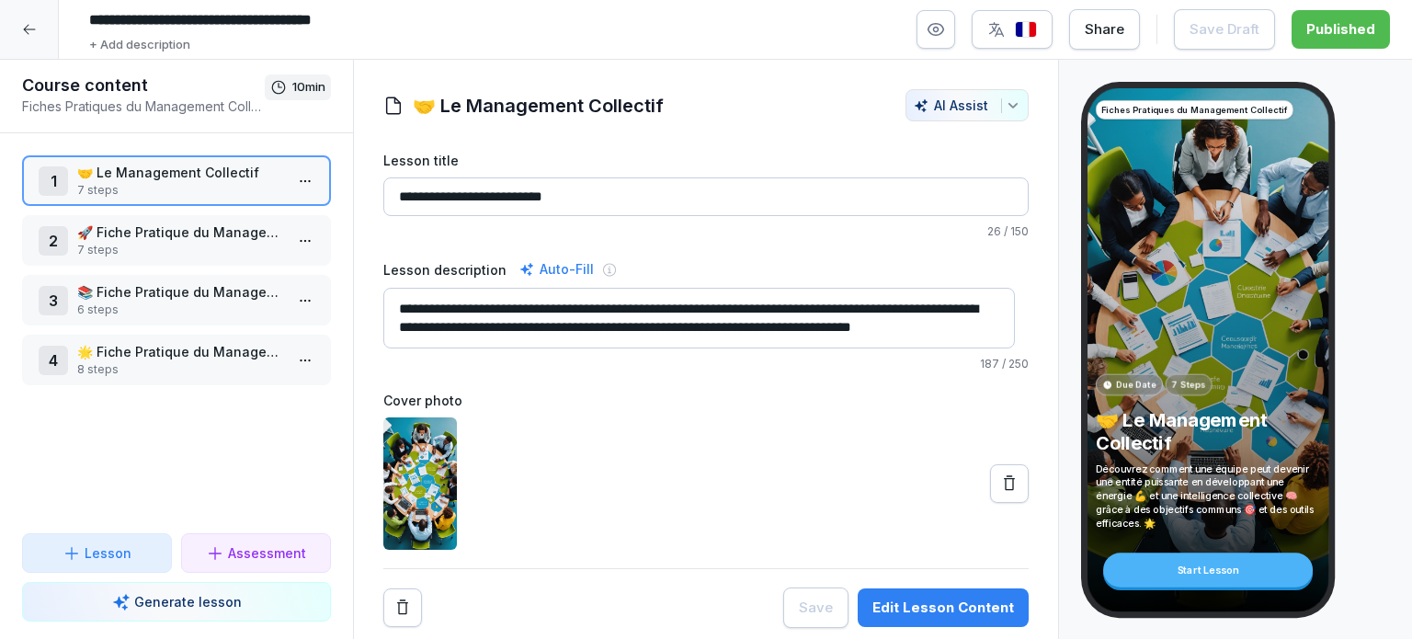
click at [170, 240] on p "🚀 Fiche Pratique du Management Collectif : Le projet collectif" at bounding box center [180, 231] width 206 height 19
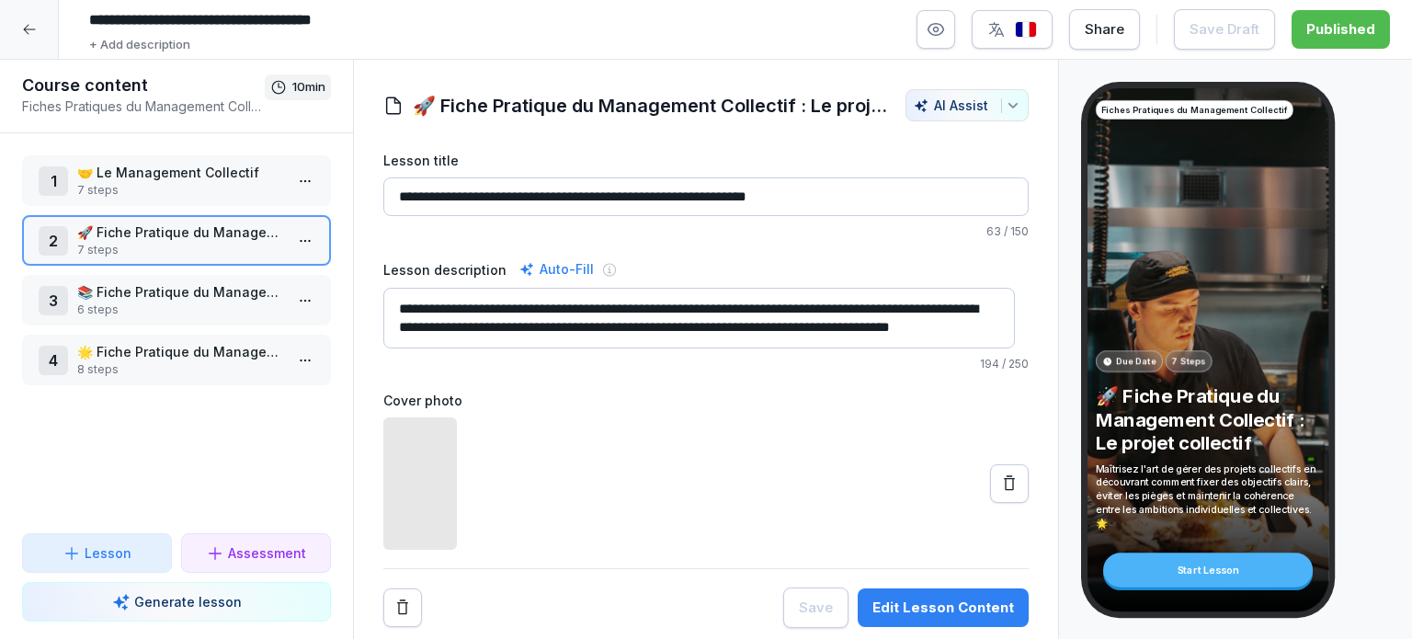
click at [170, 290] on p "📚 Fiche Pratique du Management Collectif : Le tour du restaurant" at bounding box center [180, 291] width 206 height 19
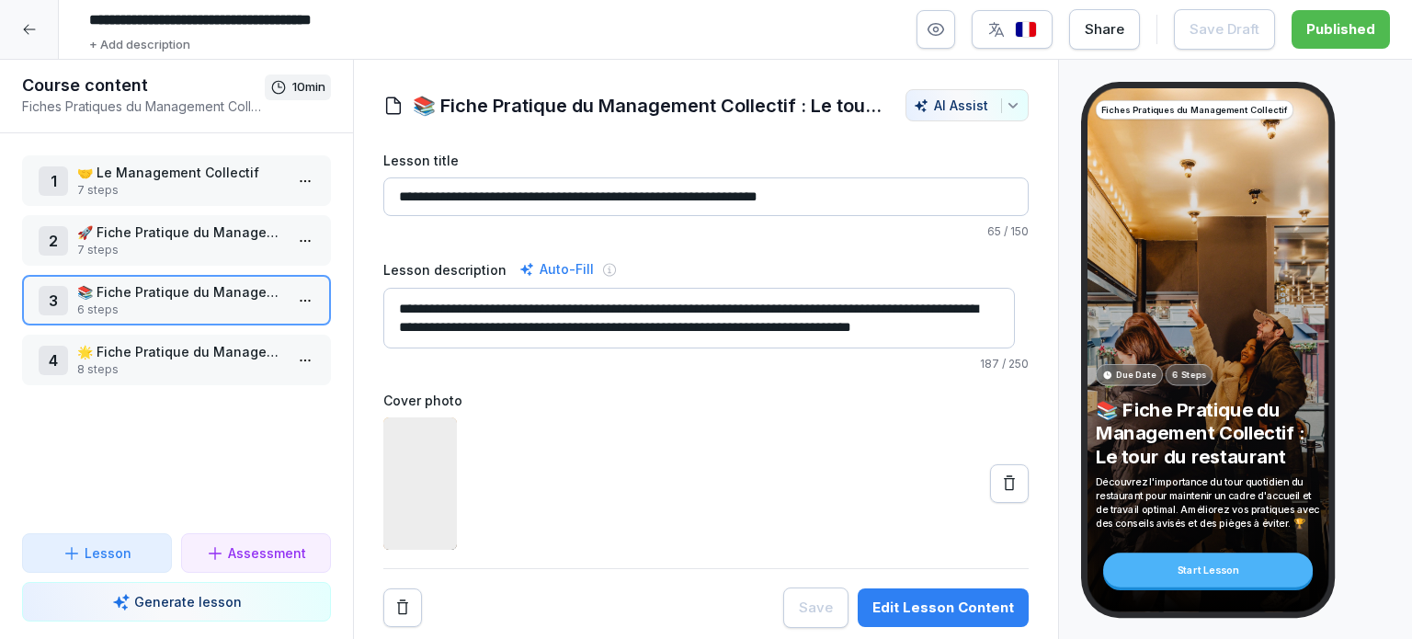
click at [176, 350] on p "🌟 Fiche Pratique du Management Collectif : Les réunions motivantes" at bounding box center [180, 351] width 206 height 19
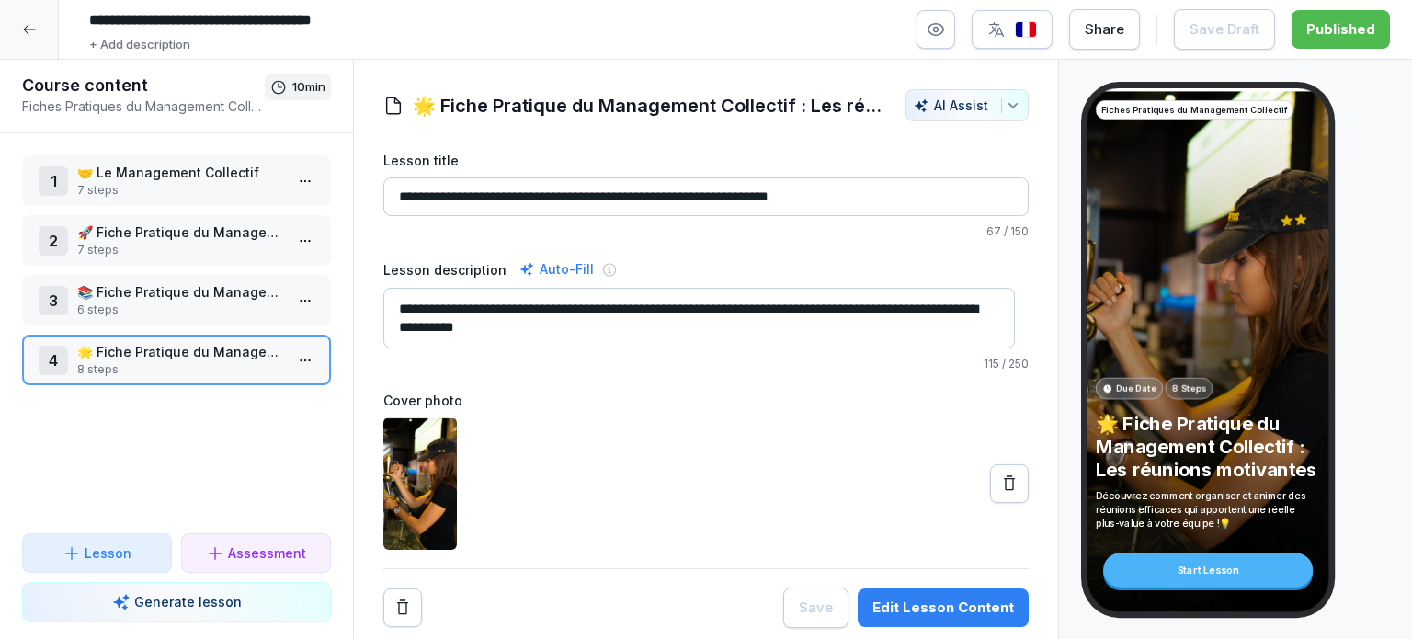
click at [176, 350] on p "🌟 Fiche Pratique du Management Collectif : Les réunions motivantes" at bounding box center [180, 351] width 206 height 19
